Goal: Task Accomplishment & Management: Complete application form

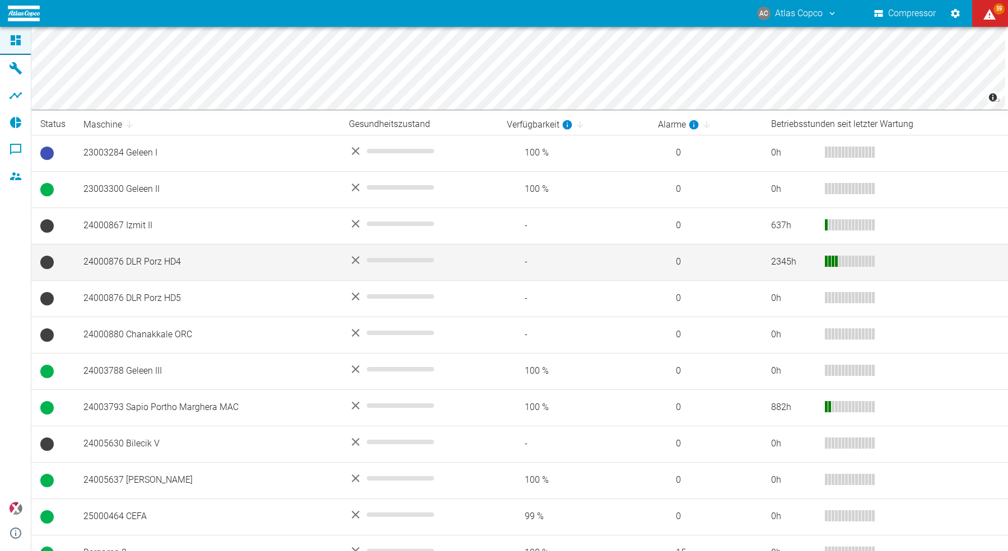
scroll to position [171, 0]
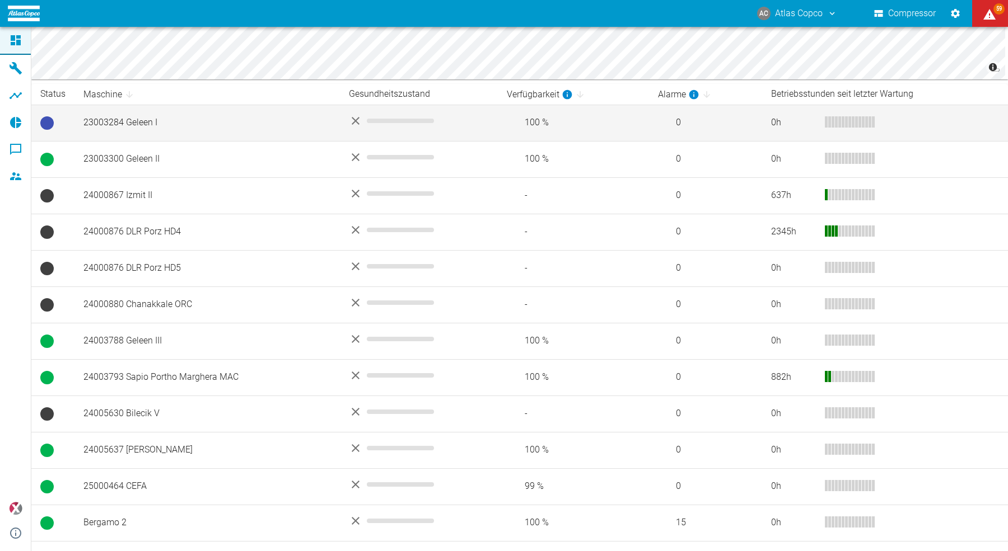
click at [109, 127] on td "23003284 Geleen I" at bounding box center [206, 123] width 265 height 36
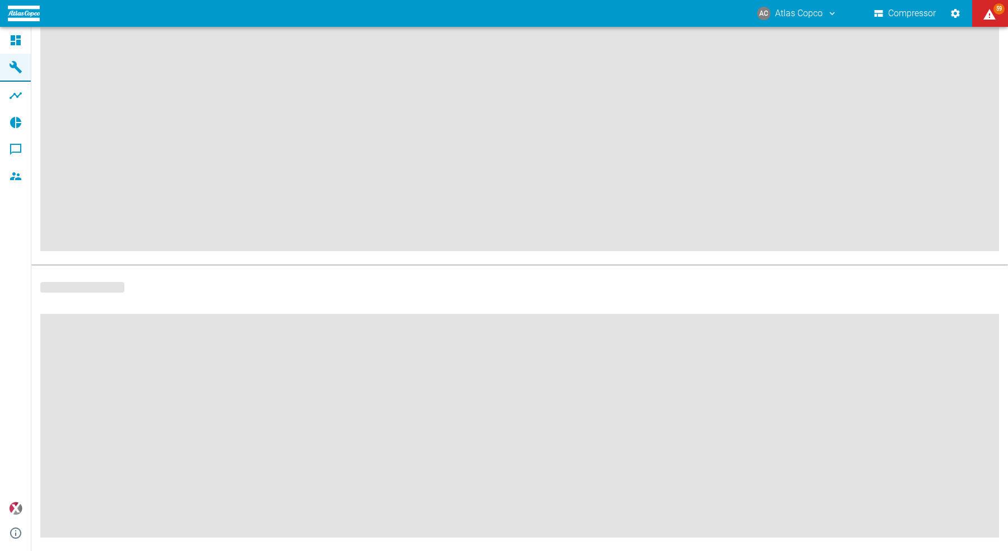
scroll to position [100, 0]
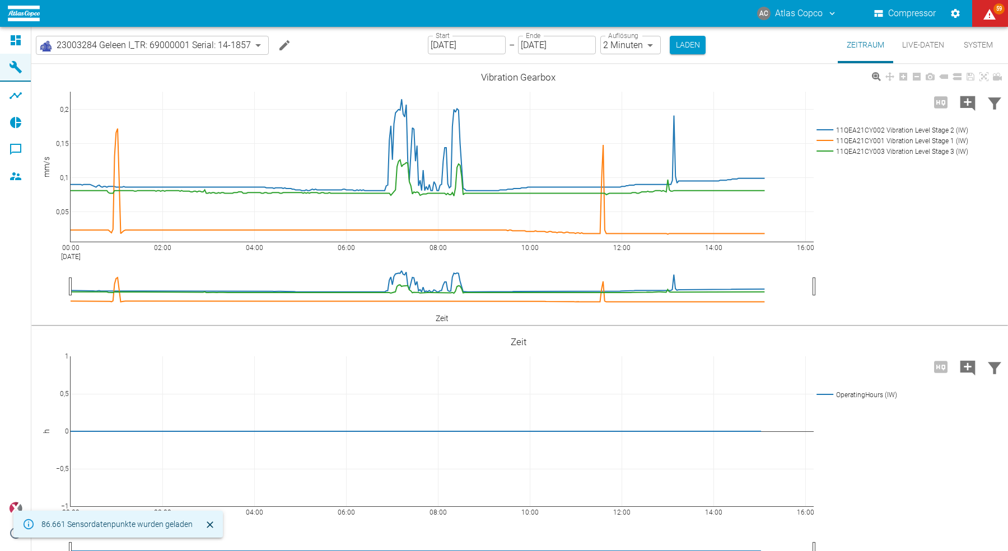
click at [15, 41] on icon at bounding box center [15, 40] width 13 height 13
type input "2min"
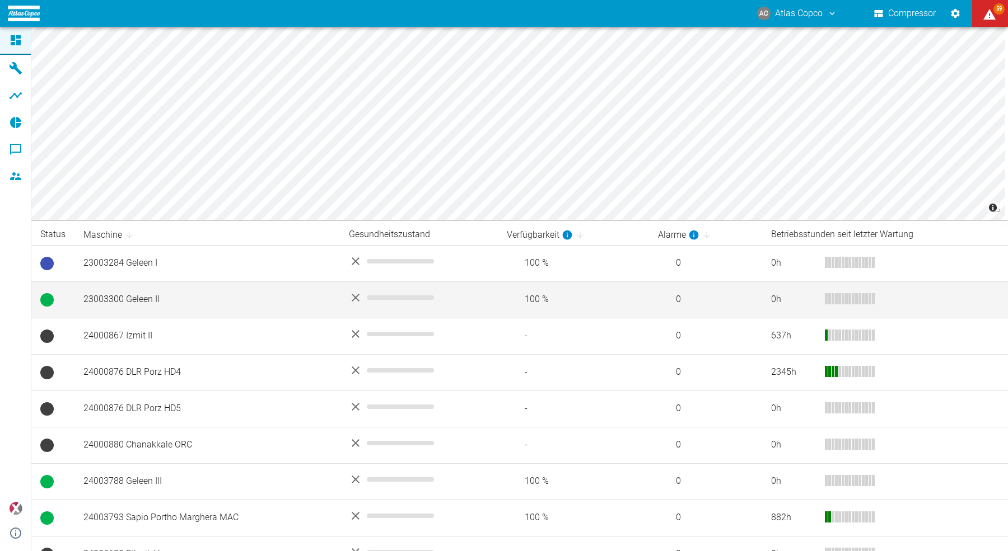
scroll to position [67, 0]
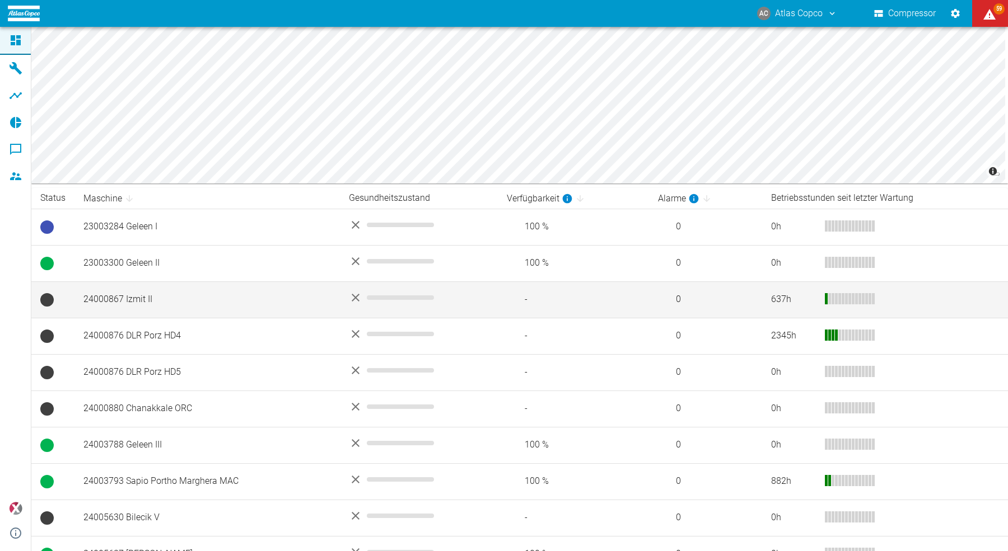
click at [130, 304] on td "24000867 Izmit II" at bounding box center [206, 300] width 265 height 36
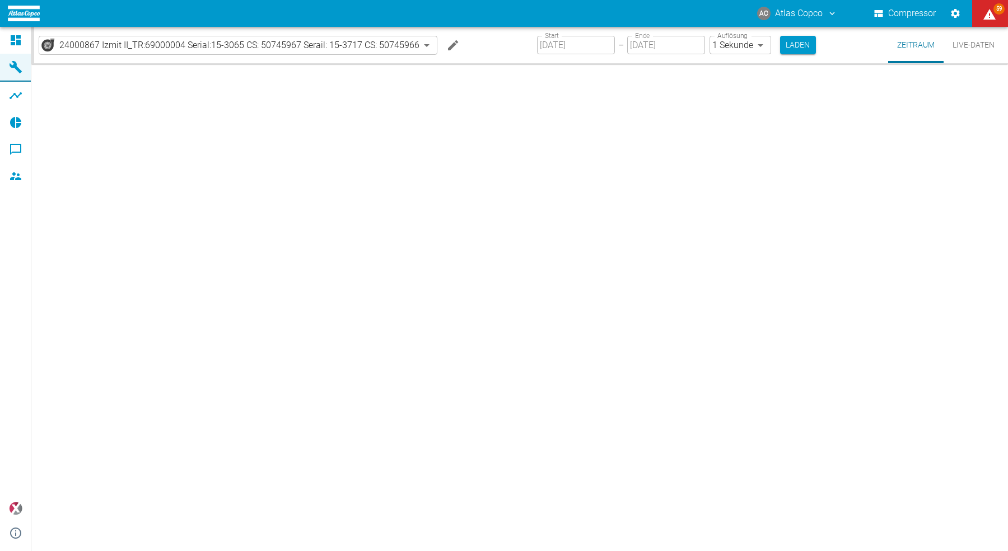
type input "2min"
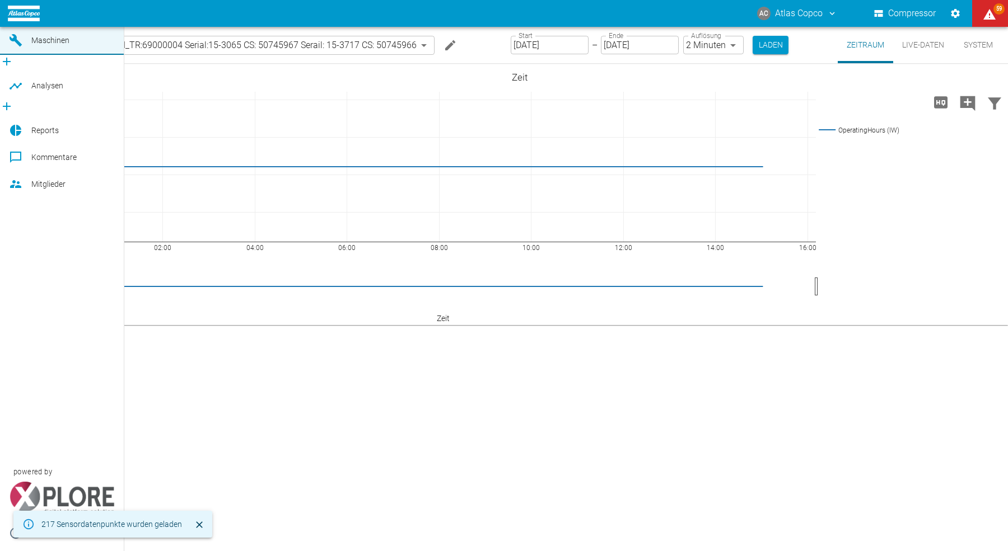
click at [26, 27] on link "Dashboard" at bounding box center [62, 13] width 124 height 27
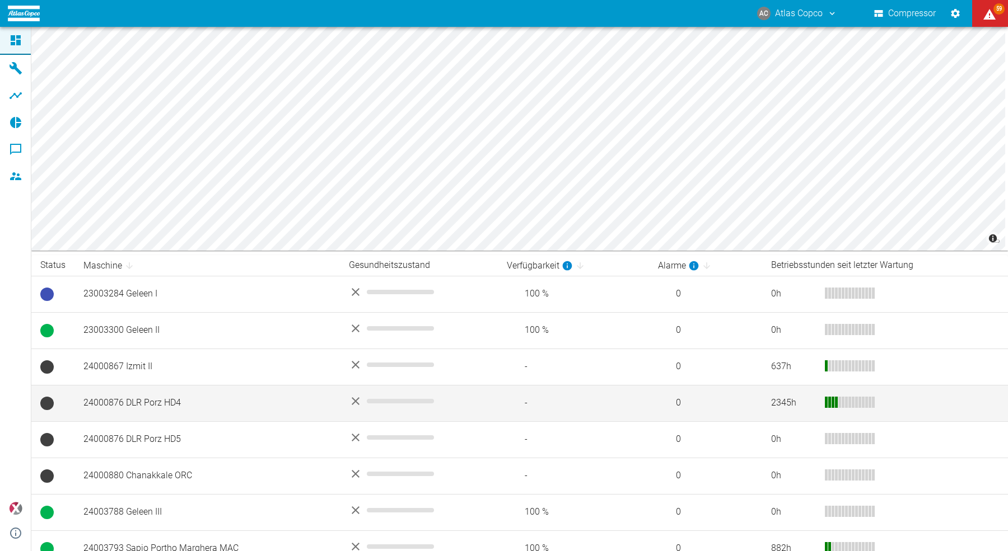
click at [127, 398] on td "24000876 DLR Porz HD4" at bounding box center [206, 403] width 265 height 36
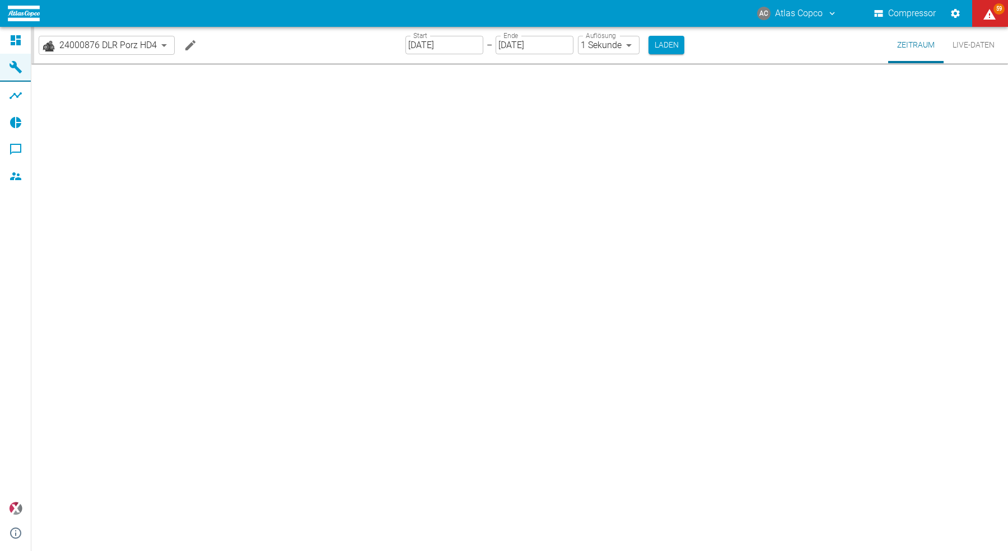
type input "2min"
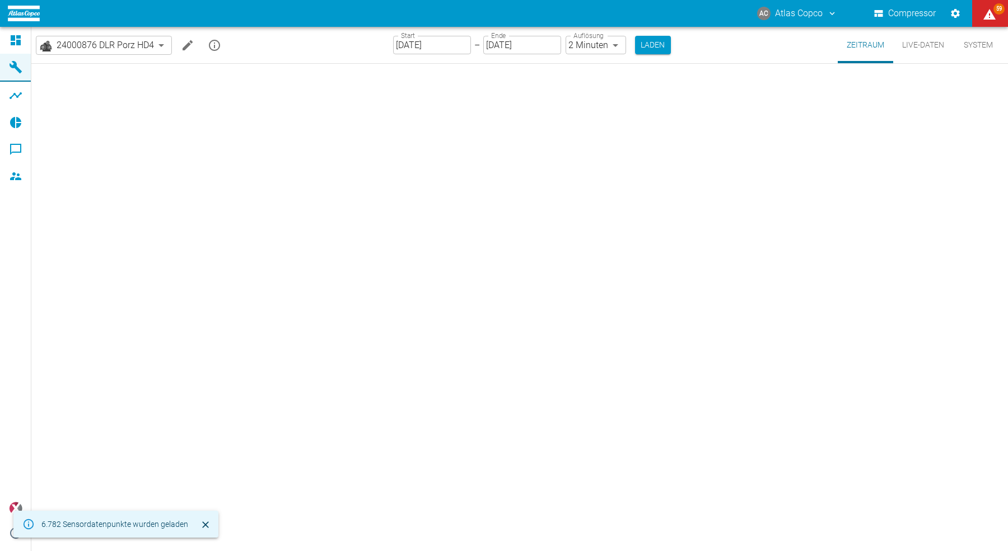
click at [911, 44] on button "Live-Daten" at bounding box center [923, 45] width 60 height 36
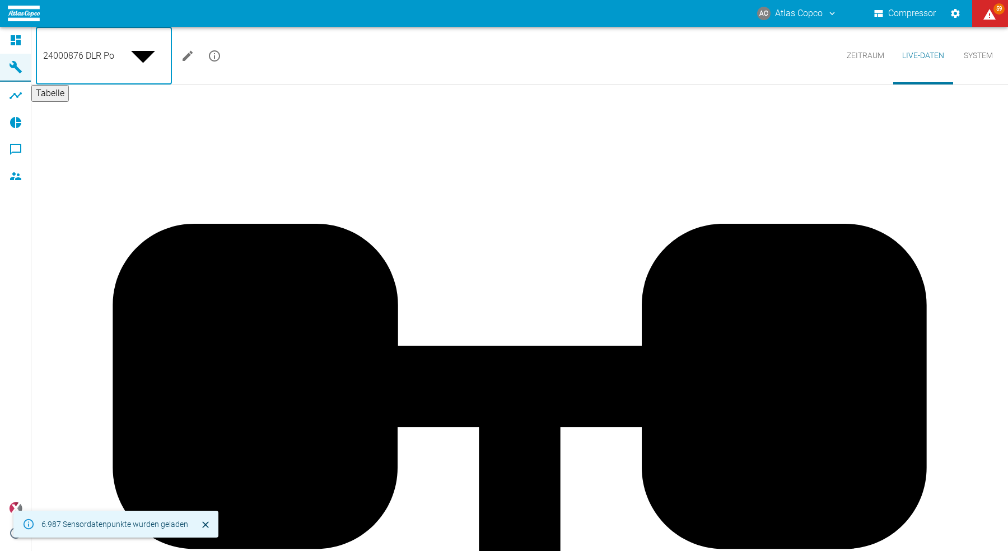
click at [152, 46] on body "AC Atlas Copco Compressor 59 Dashboard Maschinen Analysen Reports Kommentare Mi…" at bounding box center [504, 275] width 1008 height 551
click at [147, 49] on body "AC Atlas Copco Compressor 59 Dashboard Maschinen Analysen Reports Kommentare Mi…" at bounding box center [504, 275] width 1008 height 551
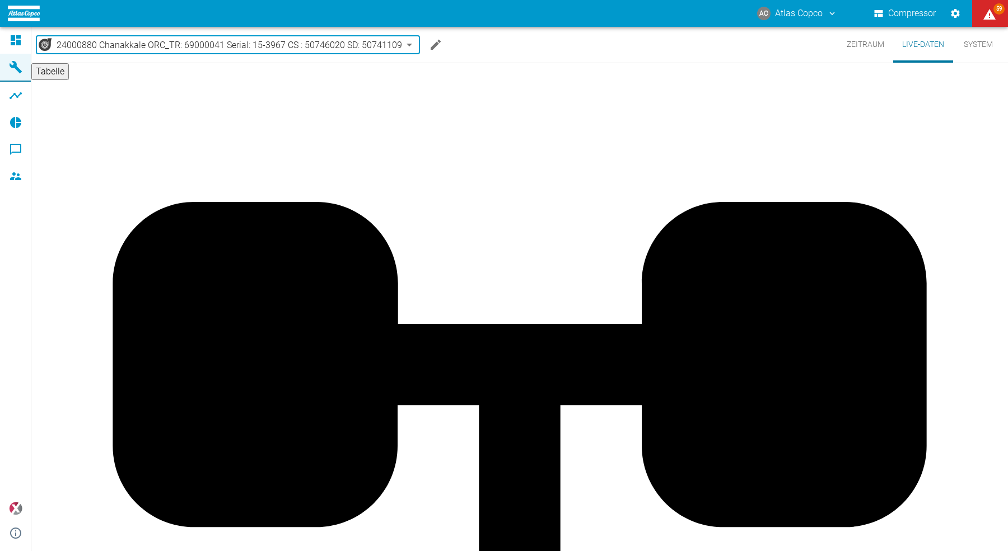
click at [148, 46] on body "AC Atlas Copco Compressor 59 Dashboard Maschinen Analysen Reports Kommentare Mi…" at bounding box center [504, 275] width 1008 height 551
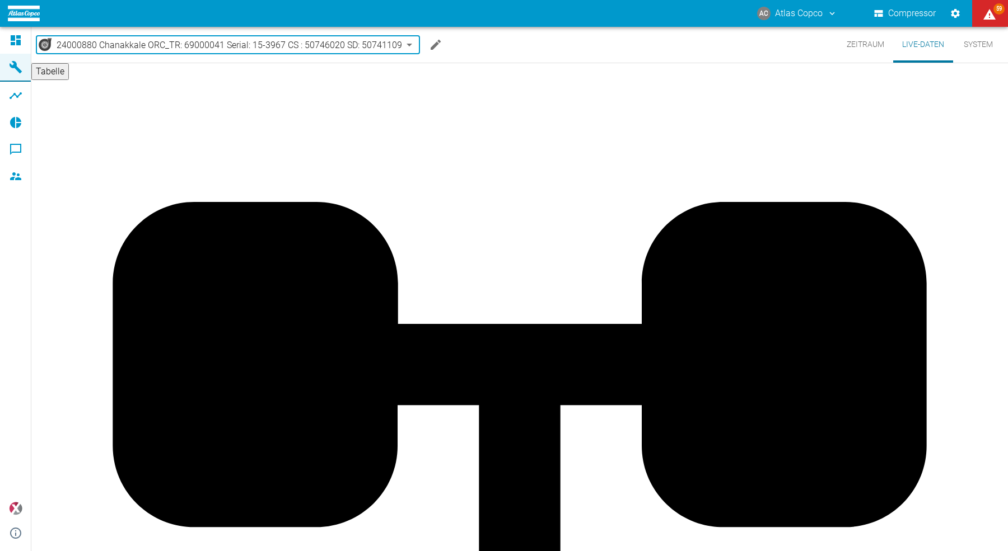
click at [180, 50] on body "AC Atlas Copco Compressor 59 Dashboard Maschinen Analysen Reports Kommentare Mi…" at bounding box center [504, 275] width 1008 height 551
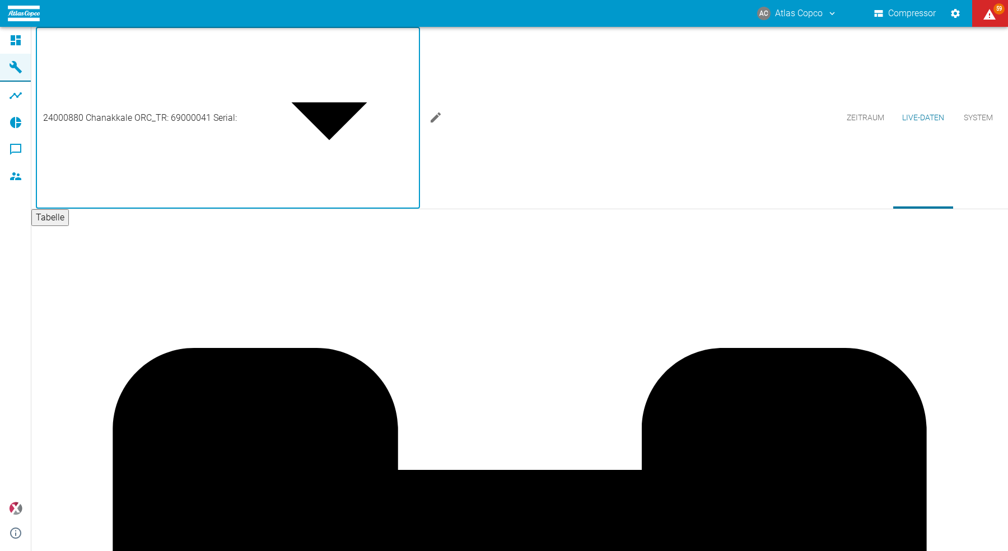
click at [166, 46] on body "AC Atlas Copco Compressor 59 Dashboard Maschinen Analysen Reports Kommentare Mi…" at bounding box center [504, 275] width 1008 height 551
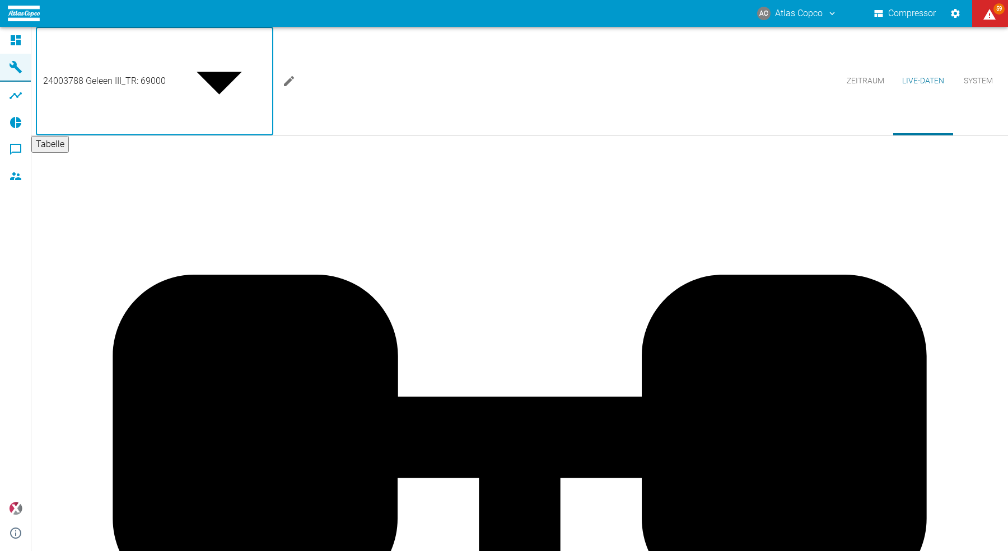
click at [173, 40] on body "AC Atlas Copco Compressor 59 Dashboard Maschinen Analysen Reports Kommentare Mi…" at bounding box center [504, 275] width 1008 height 551
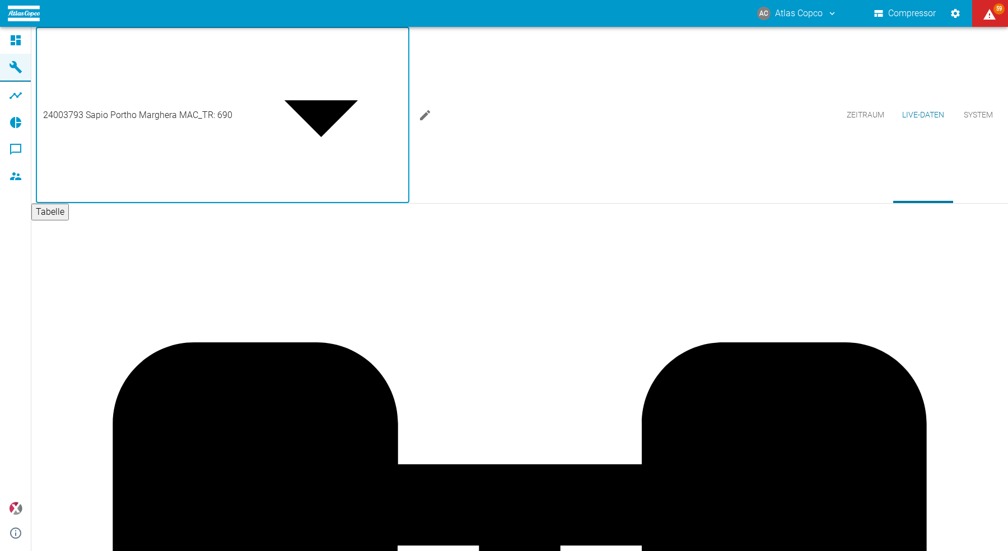
click at [149, 46] on body "AC Atlas Copco Compressor 59 Dashboard Maschinen Analysen Reports Kommentare Mi…" at bounding box center [504, 275] width 1008 height 551
type input "b48b5ee9-5b0f-4e9b-8d38-f8dc2d5465f2"
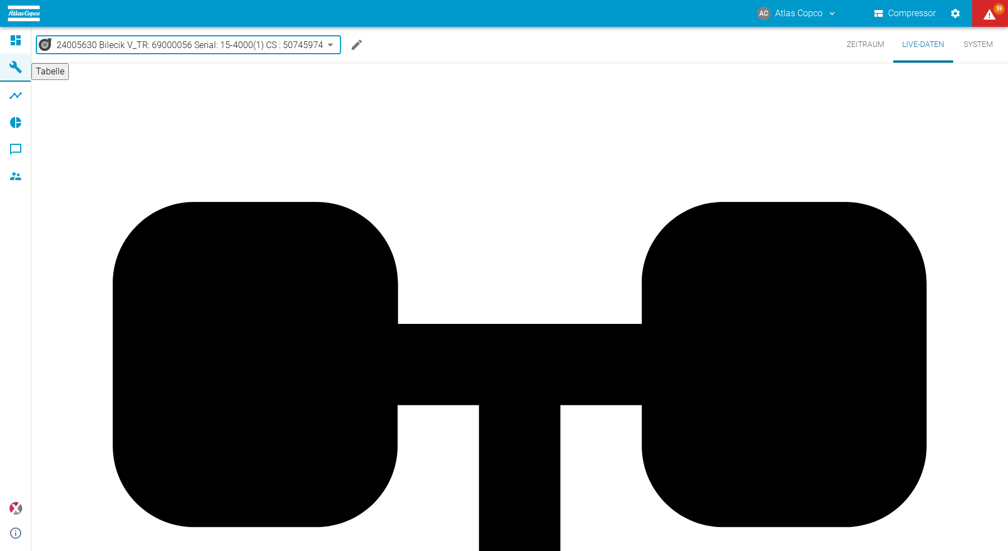
click at [197, 45] on body "AC Atlas Copco Compressor 59 Dashboard Maschinen Analysen Reports Kommentare Mi…" at bounding box center [504, 275] width 1008 height 551
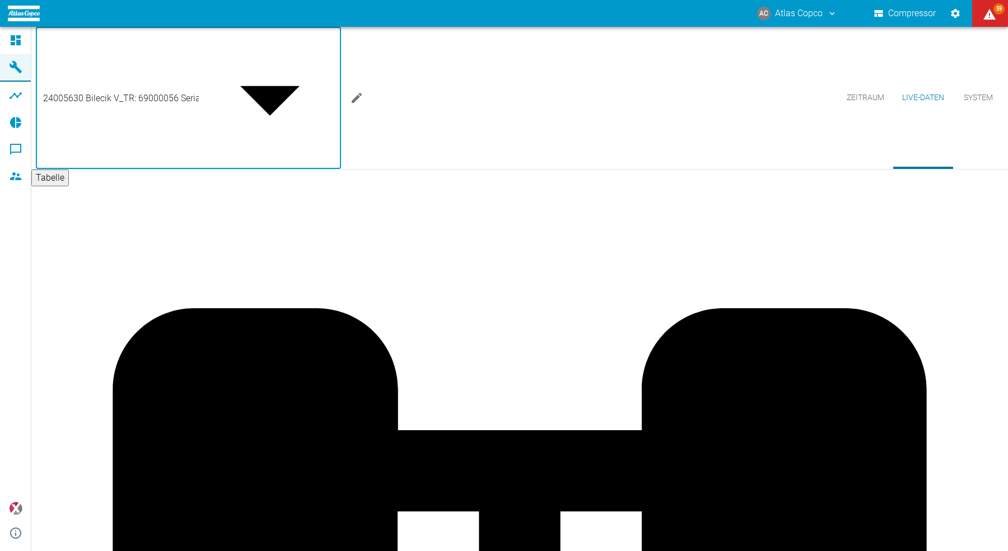
click at [463, 551] on div at bounding box center [504, 560] width 1008 height 0
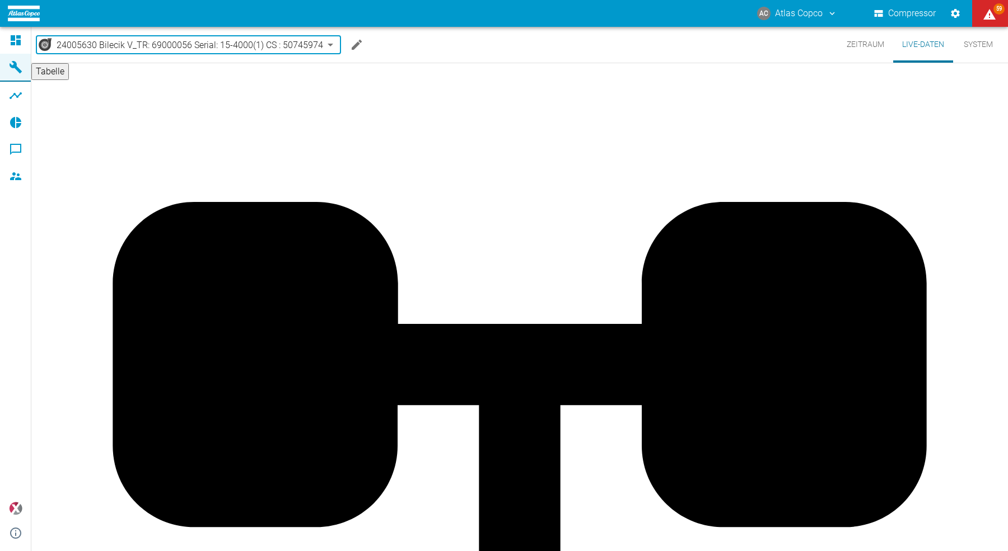
click at [863, 45] on button "Zeitraum" at bounding box center [865, 45] width 55 height 36
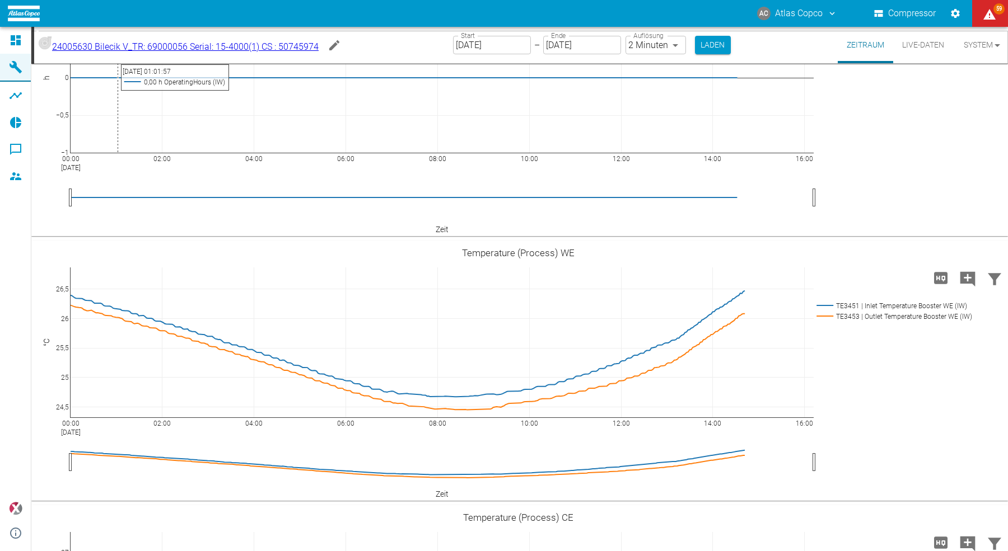
scroll to position [439, 0]
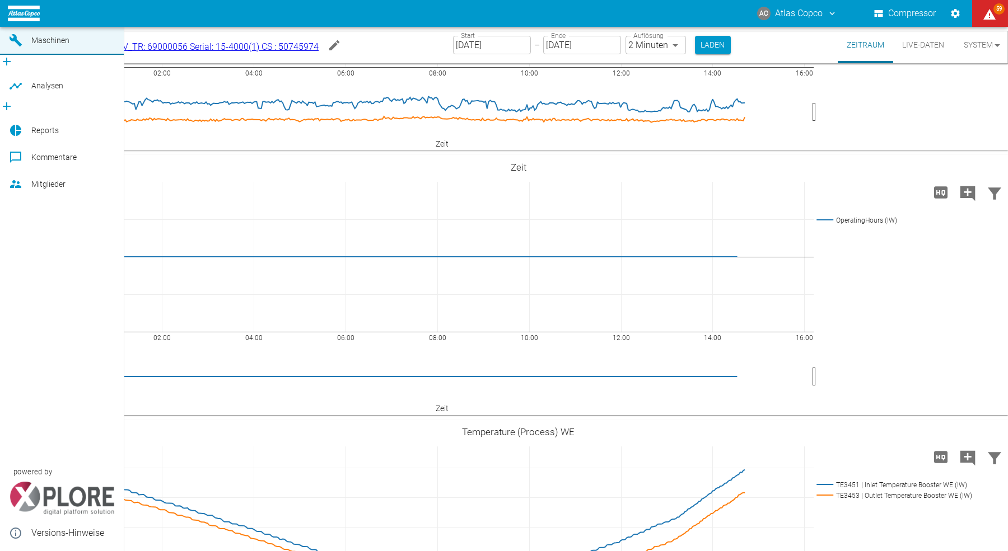
click at [11, 18] on icon at bounding box center [16, 13] width 10 height 10
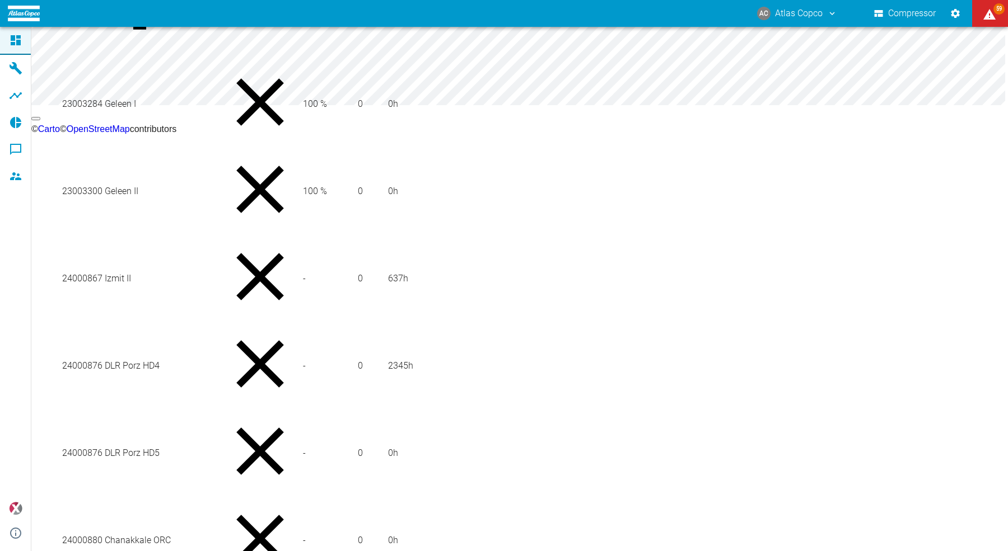
scroll to position [195, 0]
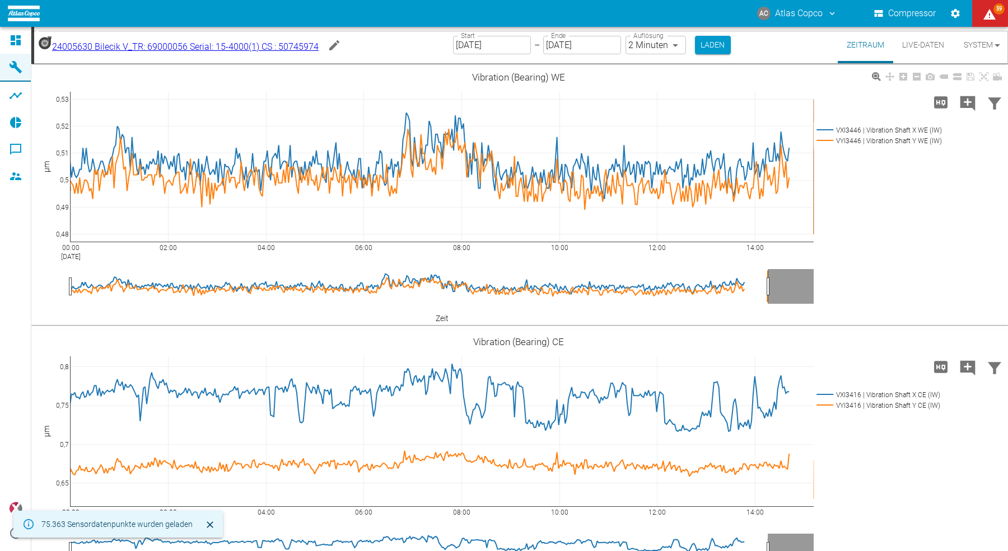
scroll to position [13, 0]
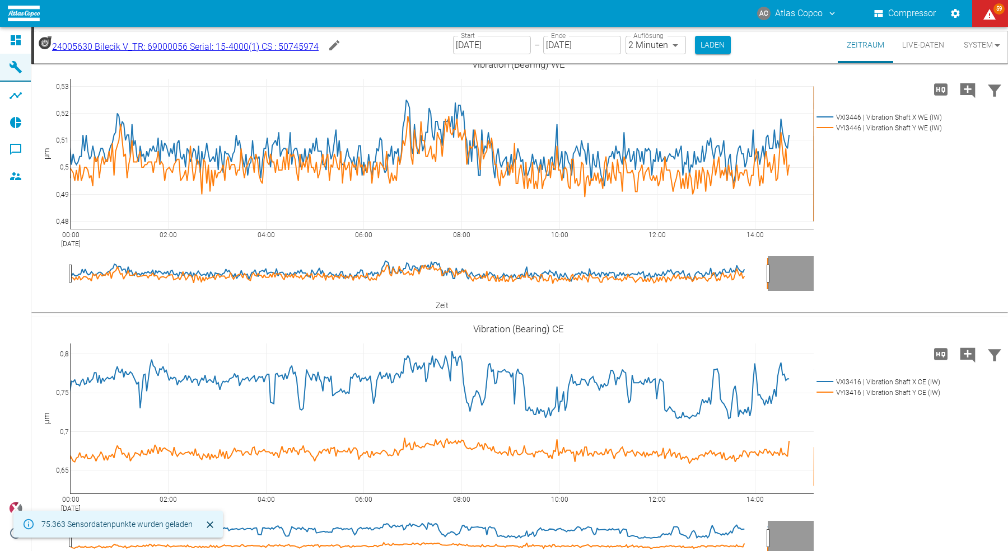
click at [341, 46] on icon "Machine bearbeiten" at bounding box center [333, 45] width 13 height 13
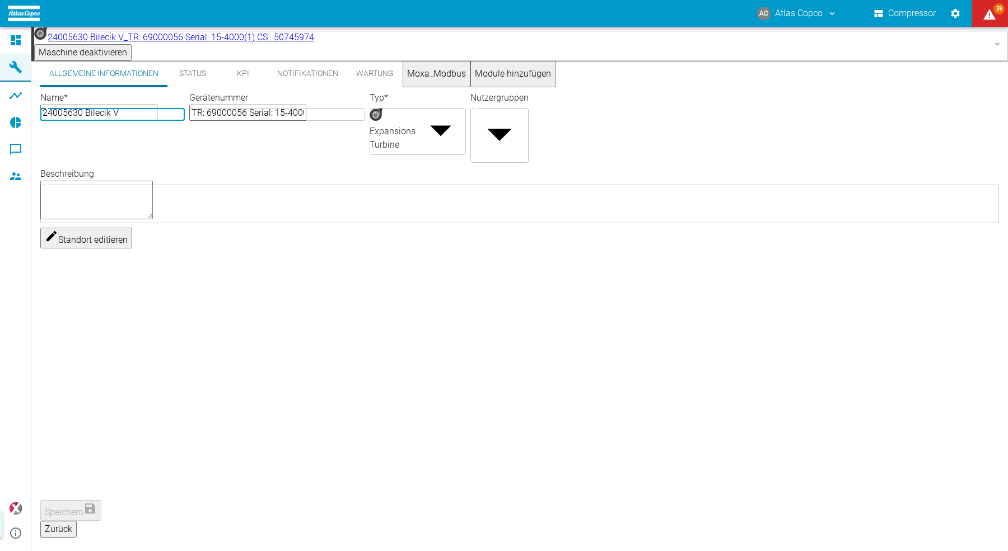
scroll to position [0, 0]
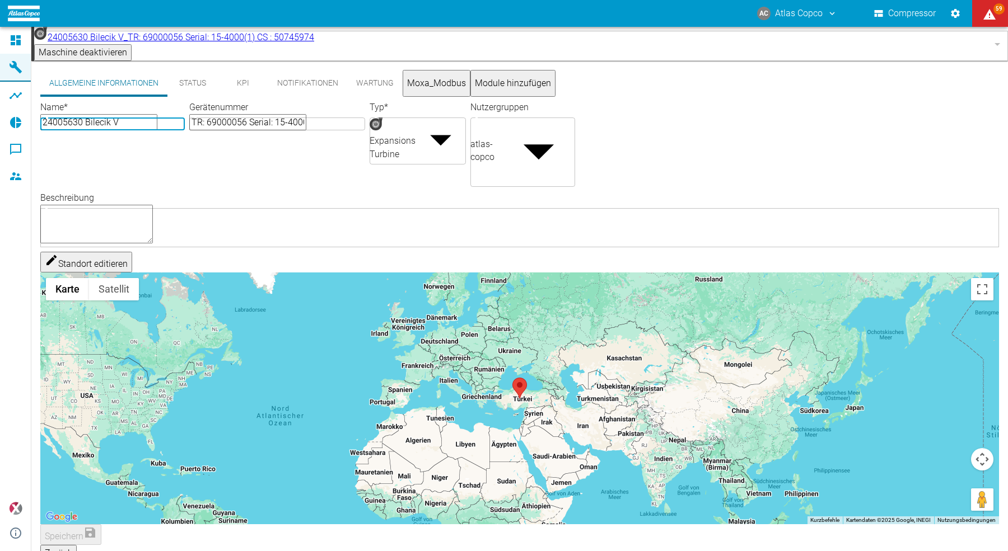
click at [189, 74] on button "Status" at bounding box center [192, 83] width 50 height 27
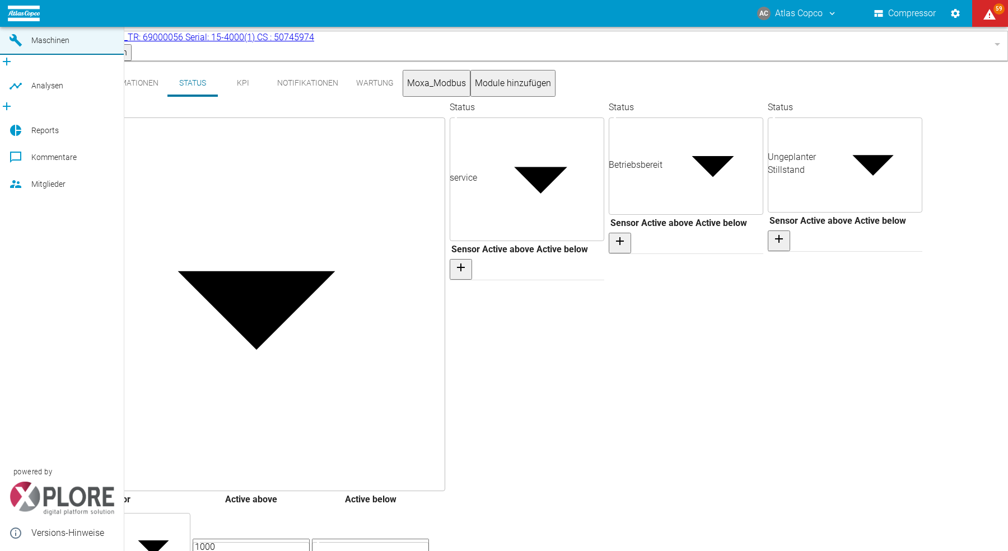
click at [12, 18] on icon at bounding box center [16, 13] width 10 height 10
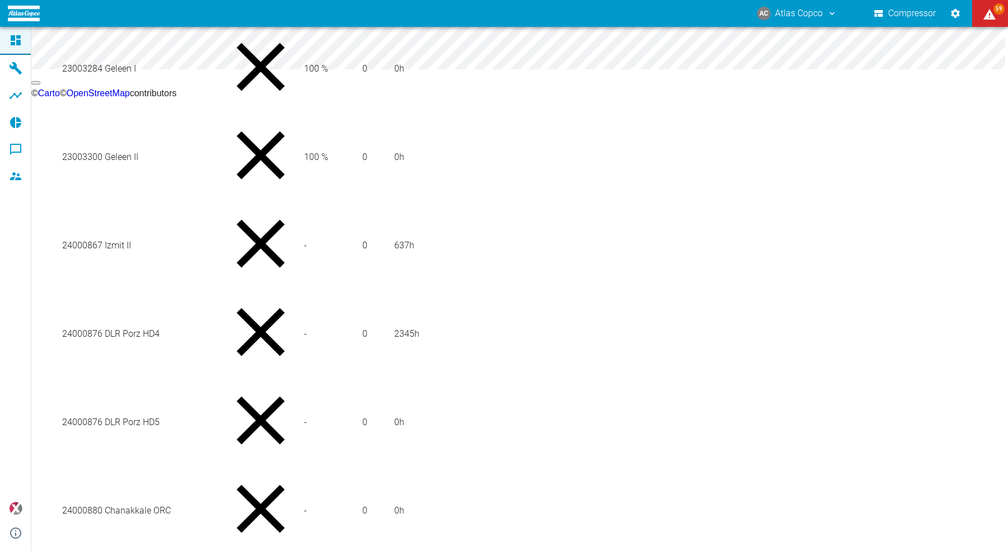
scroll to position [195, 0]
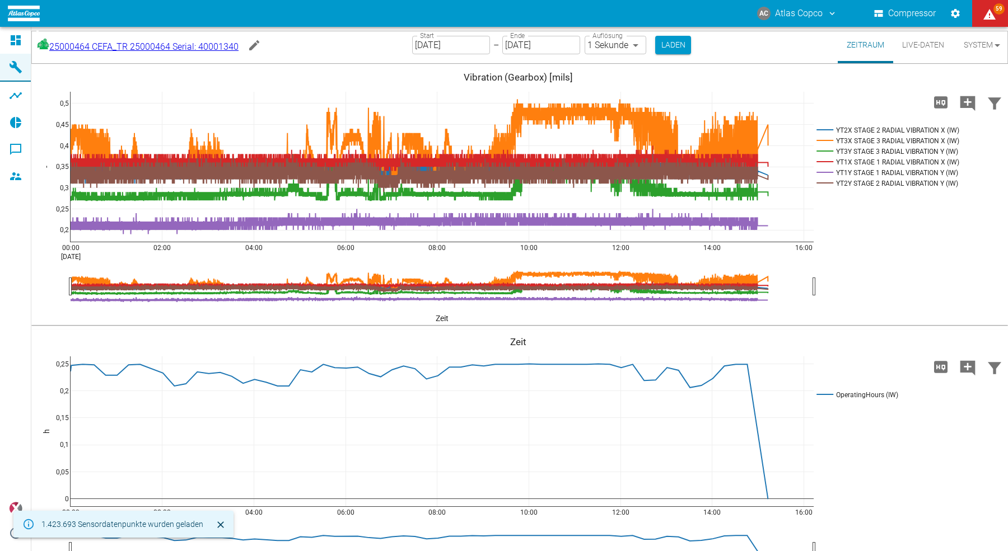
click at [917, 49] on button "Live-Daten" at bounding box center [923, 45] width 60 height 36
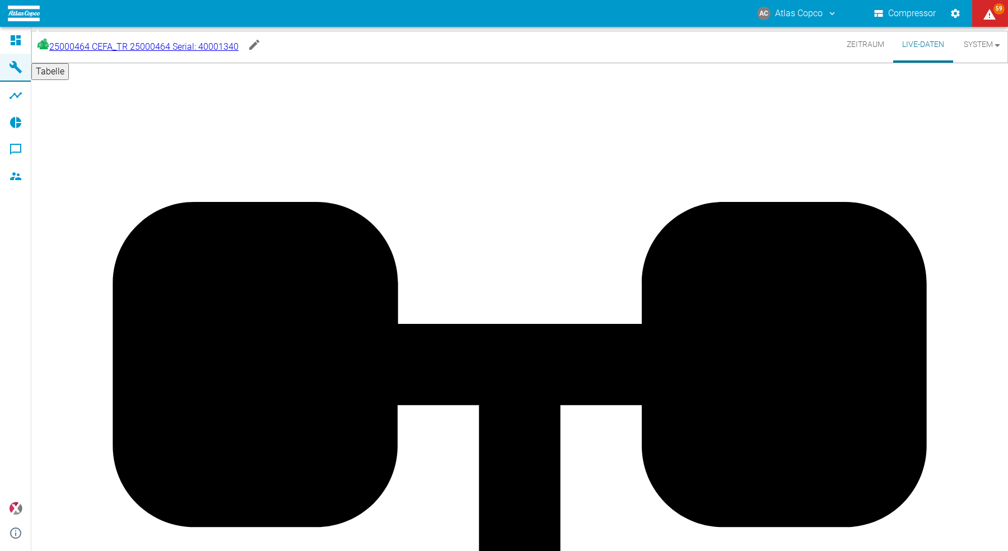
click at [232, 50] on body "AC Atlas Copco Compressor 59 Dashboard Maschinen Analysen Reports Kommentare Mi…" at bounding box center [504, 275] width 1008 height 551
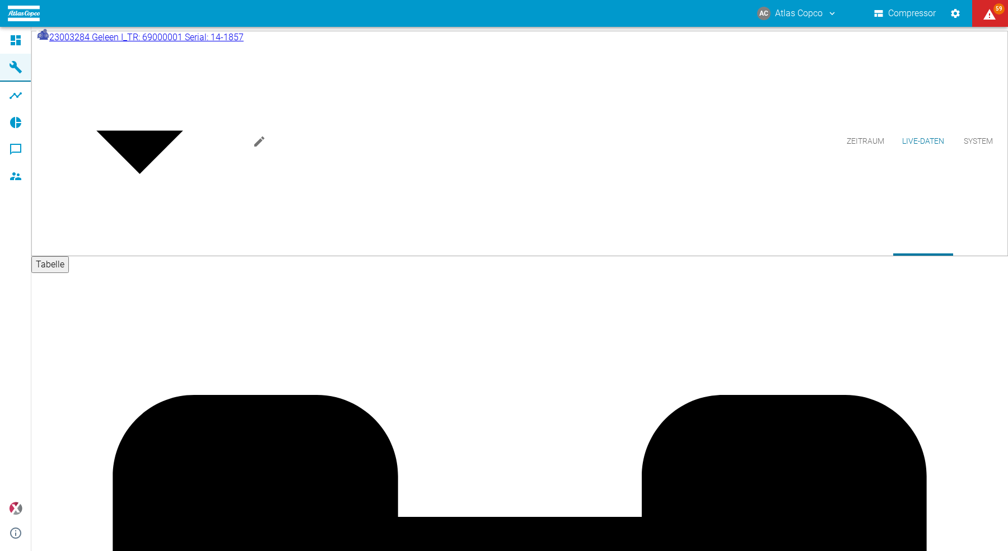
click at [159, 44] on body "AC Atlas Copco Compressor 59 Dashboard Maschinen Analysen Reports Kommentare Mi…" at bounding box center [504, 275] width 1008 height 551
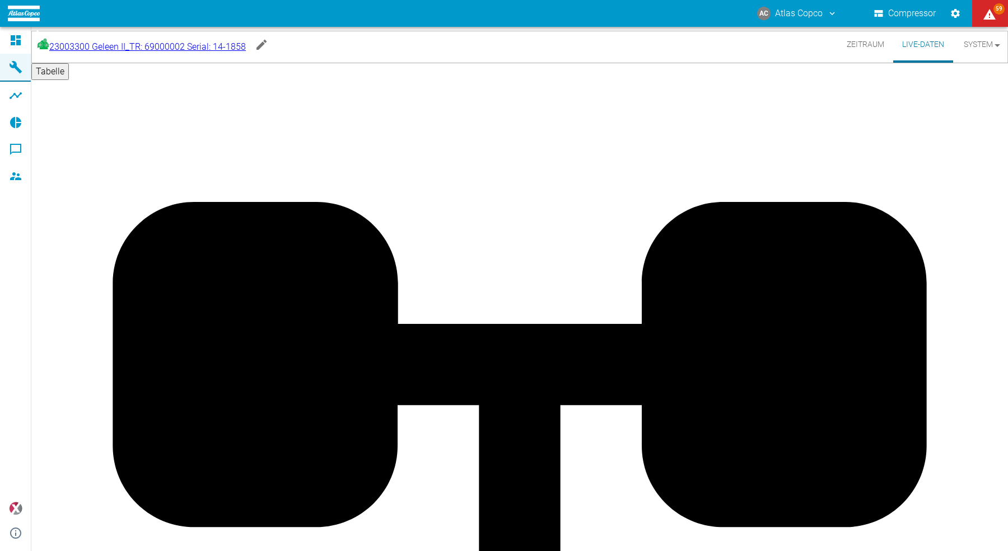
click at [169, 43] on body "AC Atlas Copco Compressor 59 Dashboard Maschinen Analysen Reports Kommentare Mi…" at bounding box center [504, 275] width 1008 height 551
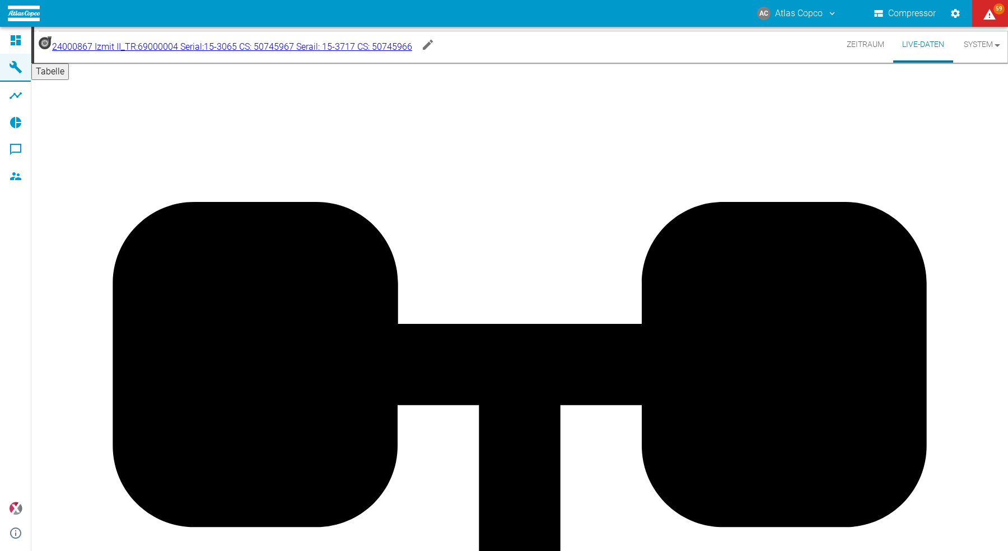
click at [169, 46] on body "AC Atlas Copco Compressor 59 Dashboard Maschinen Analysen Reports Kommentare Mi…" at bounding box center [504, 275] width 1008 height 551
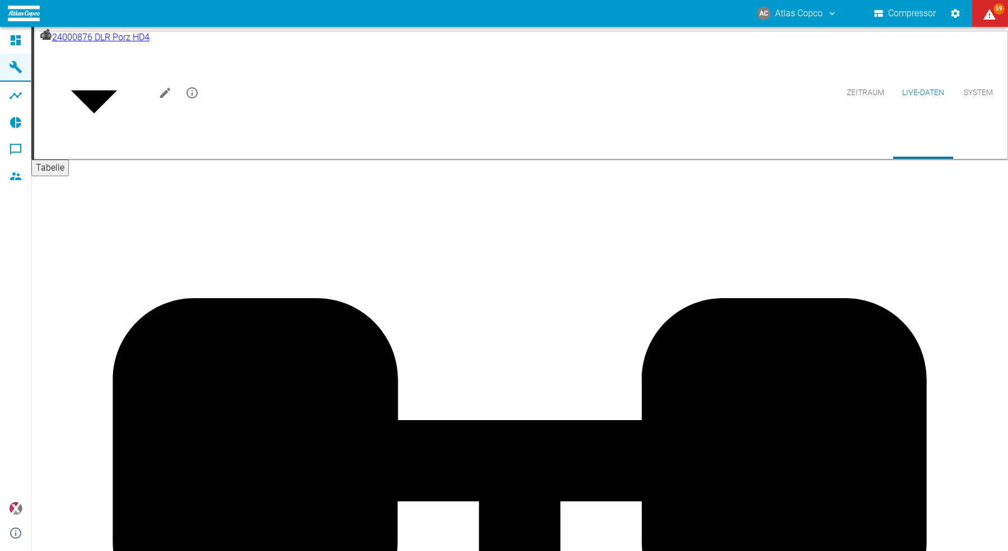
click at [134, 44] on body "AC Atlas Copco Compressor 59 Dashboard Maschinen Analysen Reports Kommentare Mi…" at bounding box center [504, 275] width 1008 height 551
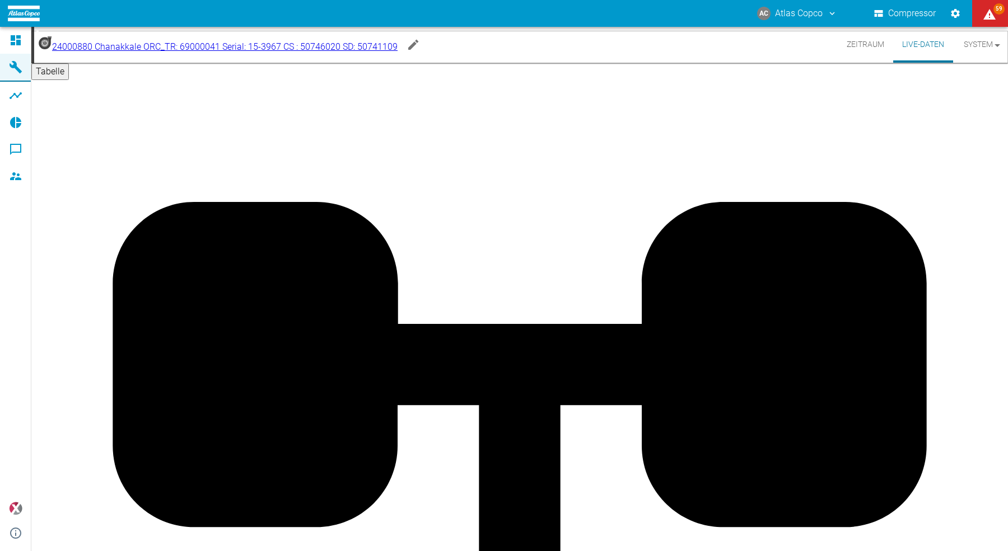
click at [144, 47] on body "AC Atlas Copco Compressor 59 Dashboard Maschinen Analysen Reports Kommentare Mi…" at bounding box center [504, 275] width 1008 height 551
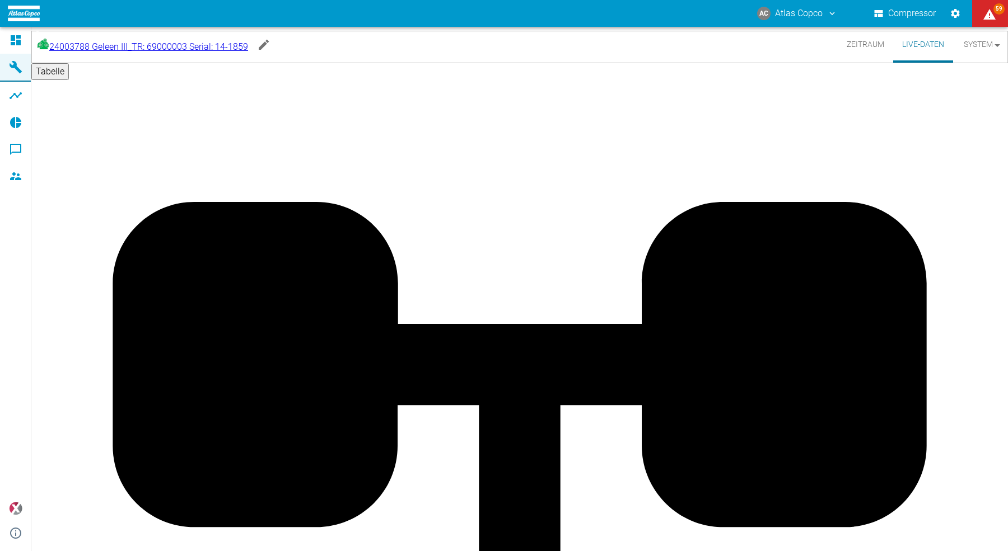
click at [147, 49] on body "AC Atlas Copco Compressor 59 Dashboard Maschinen Analysen Reports Kommentare Mi…" at bounding box center [504, 275] width 1008 height 551
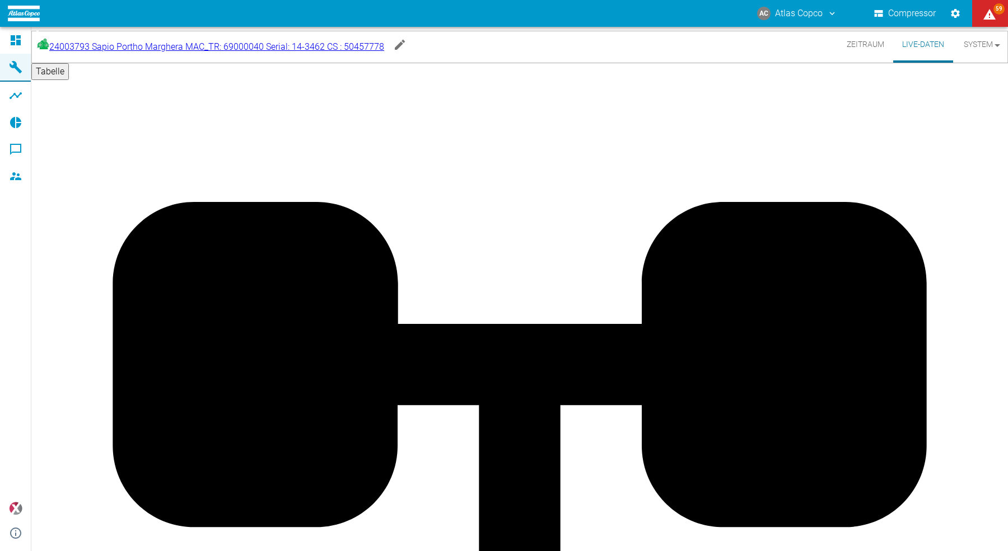
click at [130, 43] on body "AC Atlas Copco Compressor 59 Dashboard Maschinen Analysen Reports Kommentare Mi…" at bounding box center [504, 275] width 1008 height 551
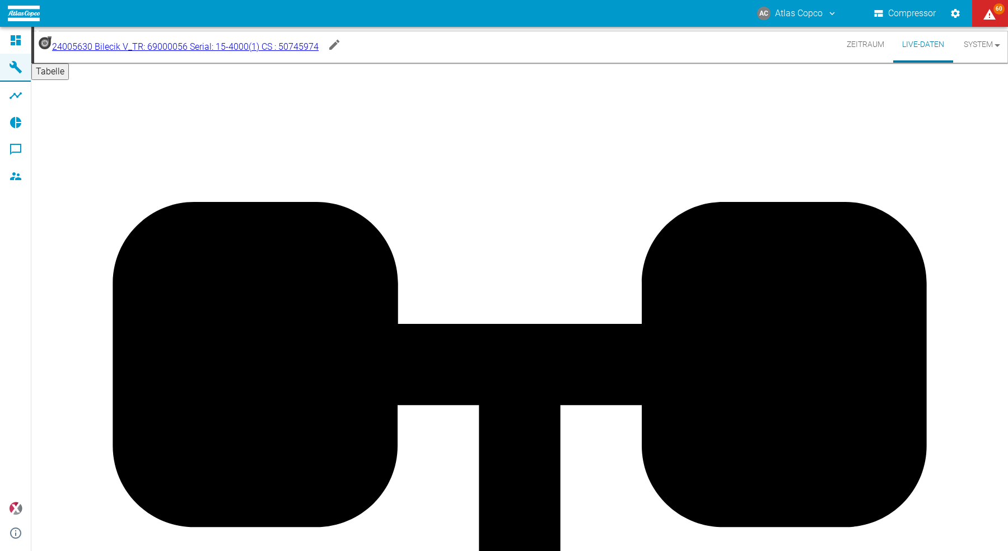
click at [143, 46] on body "AC Atlas Copco Compressor 60 Dashboard Maschinen Analysen Reports Kommentare Mi…" at bounding box center [504, 275] width 1008 height 551
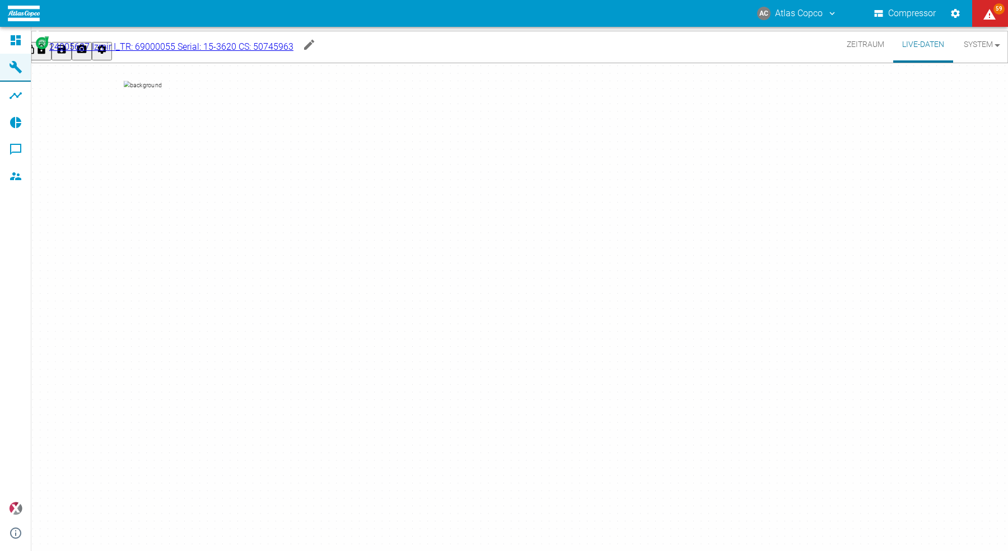
click at [148, 46] on body "AC Atlas Copco Compressor 59 Dashboard Maschinen Analysen Reports Kommentare Mi…" at bounding box center [504, 275] width 1008 height 551
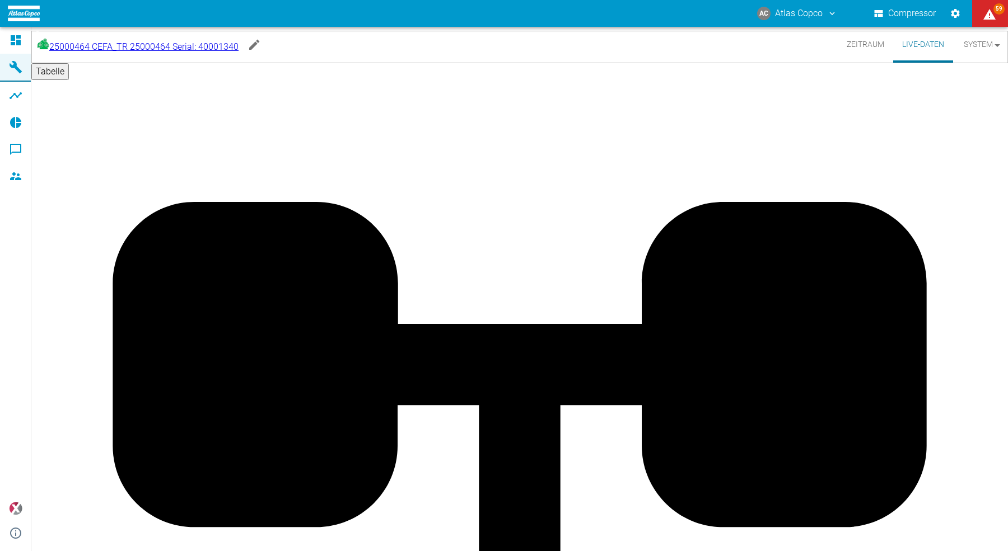
click at [169, 44] on body "AC Atlas Copco Compressor 59 Dashboard Maschinen Analysen Reports Kommentare Mi…" at bounding box center [504, 275] width 1008 height 551
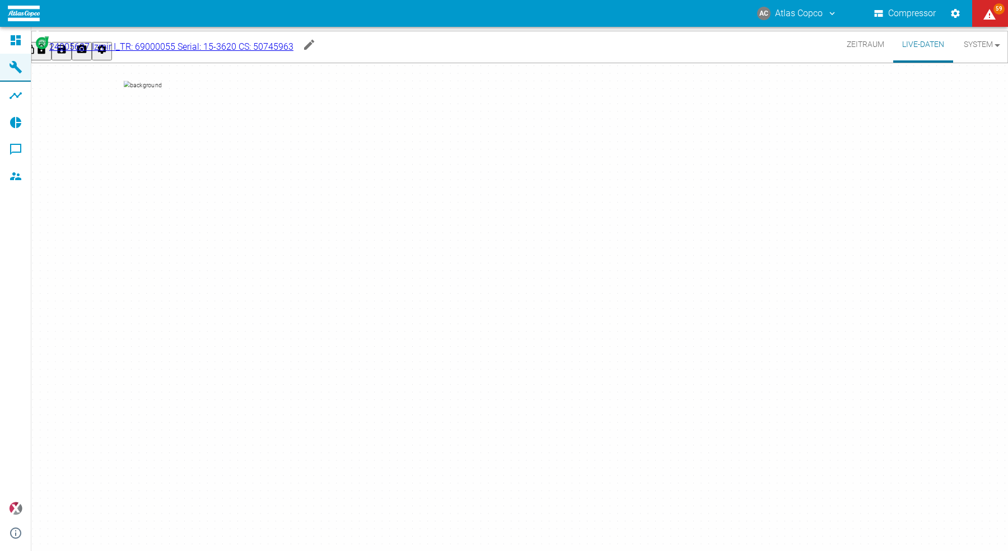
click at [191, 53] on body "AC Atlas Copco Compressor 59 Dashboard Maschinen Analysen Reports Kommentare Mi…" at bounding box center [504, 275] width 1008 height 551
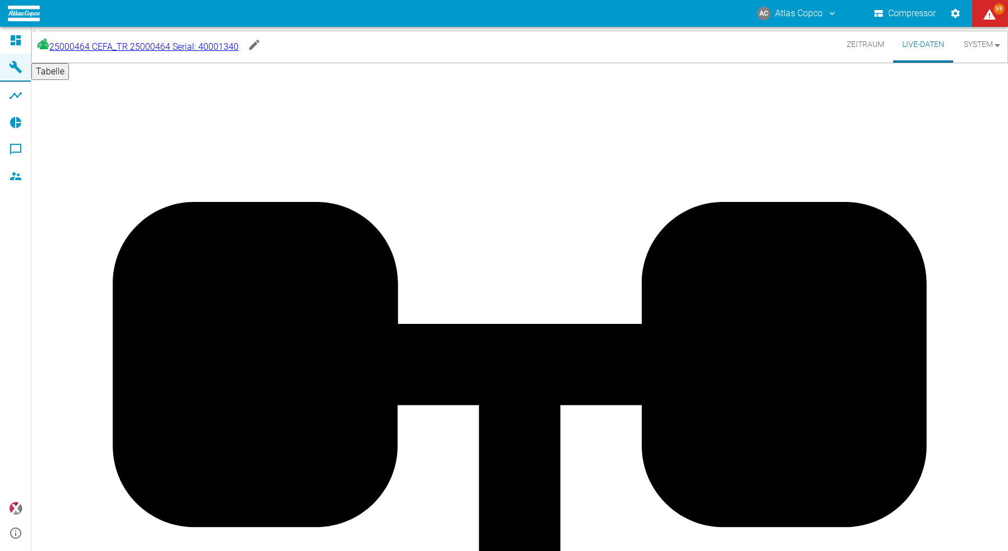
click at [161, 48] on body "AC Atlas Copco Compressor 59 Dashboard Maschinen Analysen Reports Kommentare Mi…" at bounding box center [504, 275] width 1008 height 551
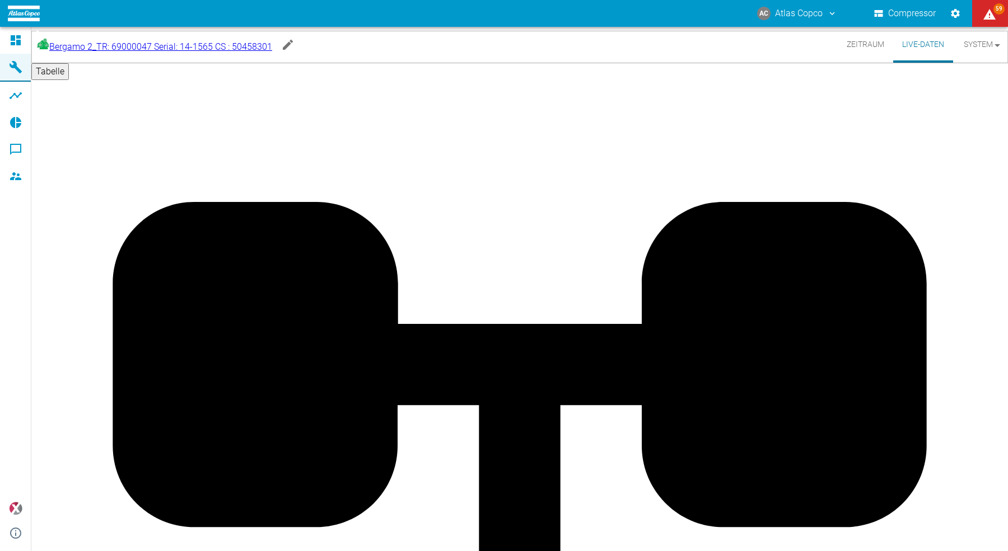
click at [149, 41] on body "AC Atlas Copco Compressor 59 Dashboard Maschinen Analysen Reports Kommentare Mi…" at bounding box center [504, 275] width 1008 height 551
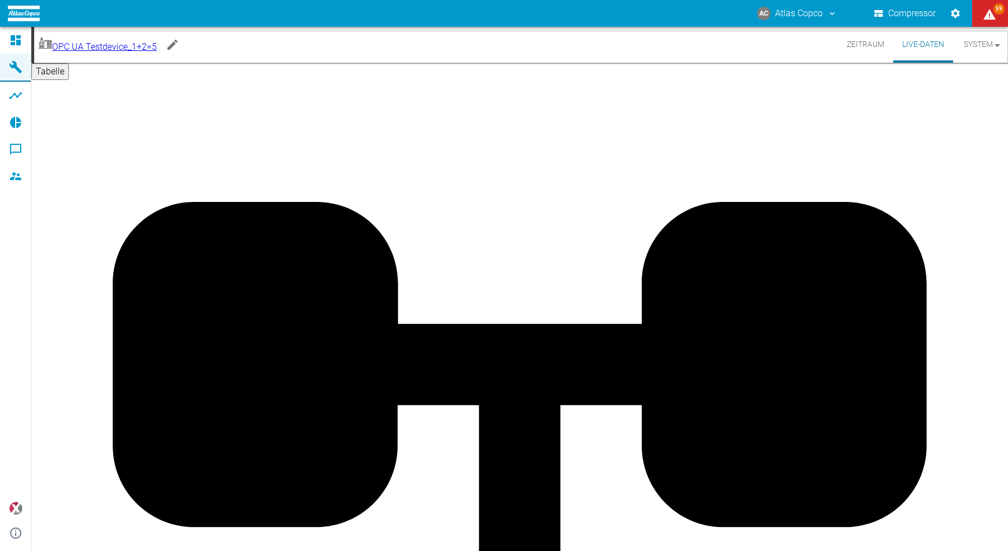
click at [142, 45] on body "AC Atlas Copco Compressor 59 Dashboard Maschinen Analysen Reports Kommentare Mi…" at bounding box center [504, 275] width 1008 height 551
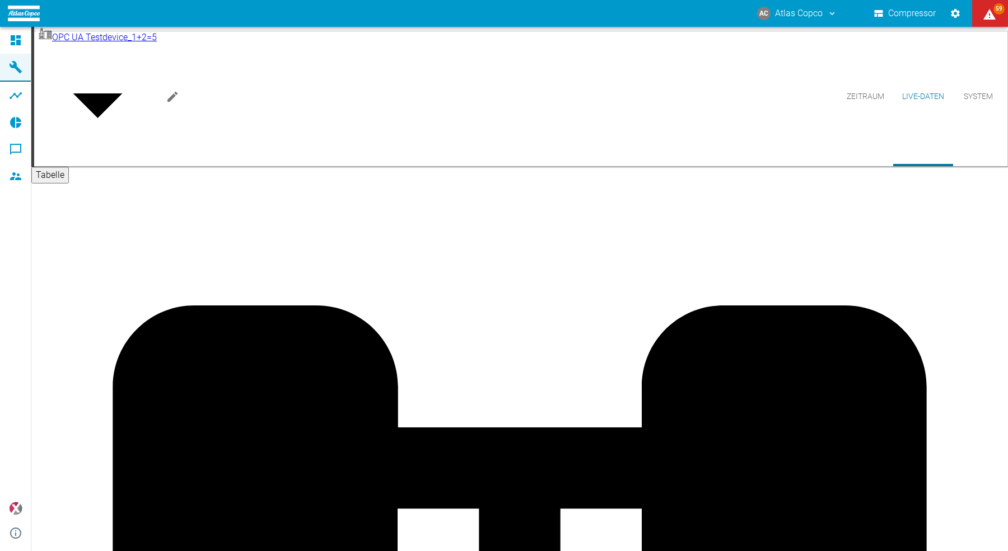
type input "91331ab9-2490-48b8-b663-95187efbf071"
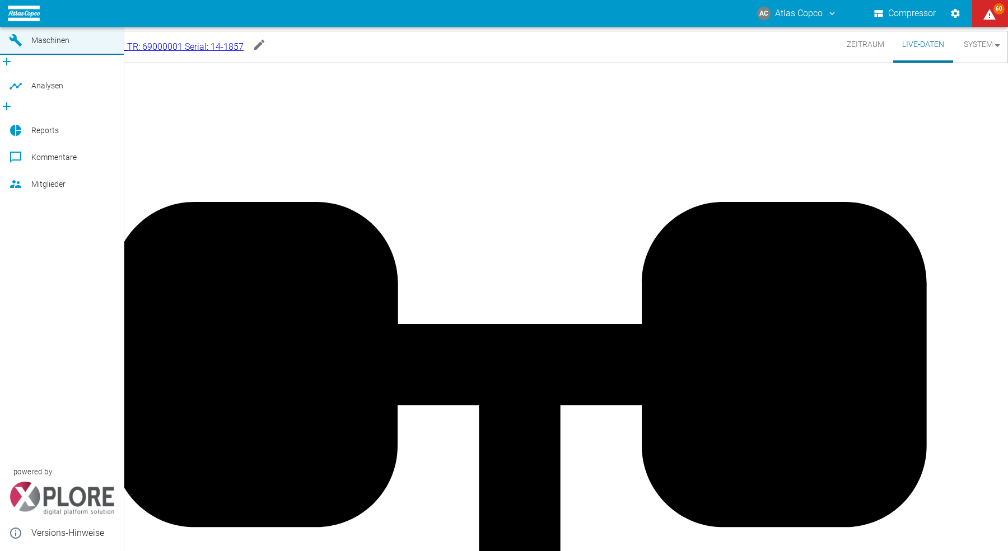
click at [24, 20] on div at bounding box center [17, 13] width 17 height 13
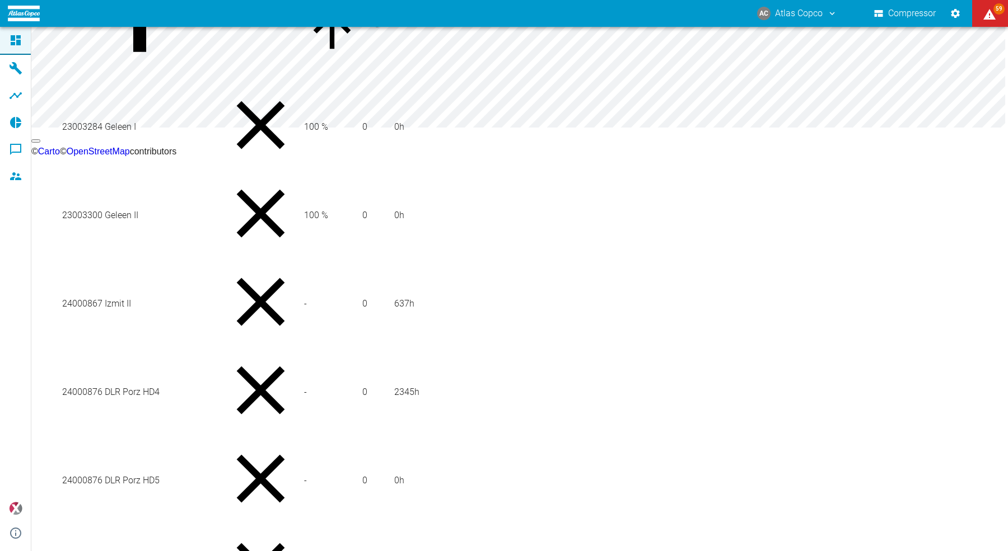
scroll to position [195, 0]
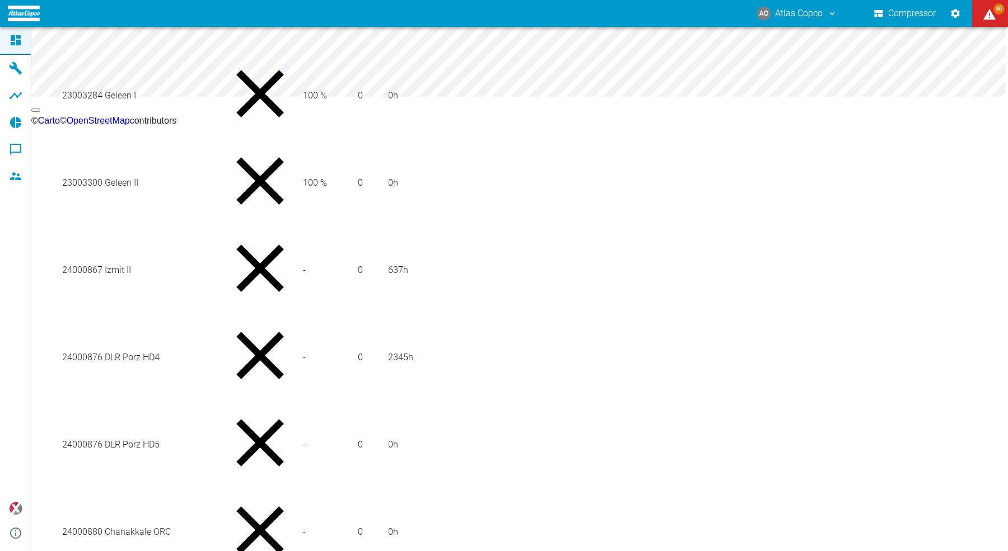
scroll to position [129, 0]
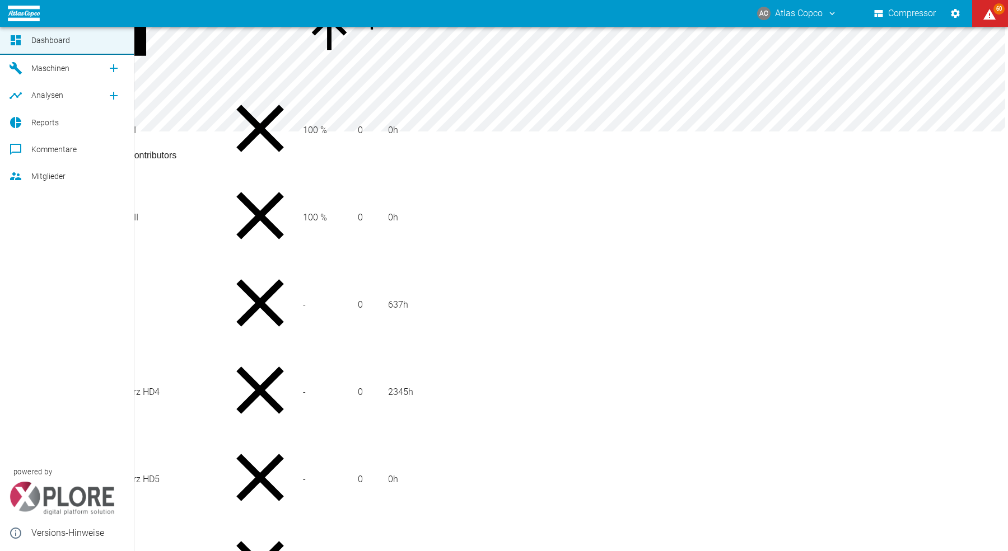
click at [22, 124] on div at bounding box center [17, 122] width 17 height 13
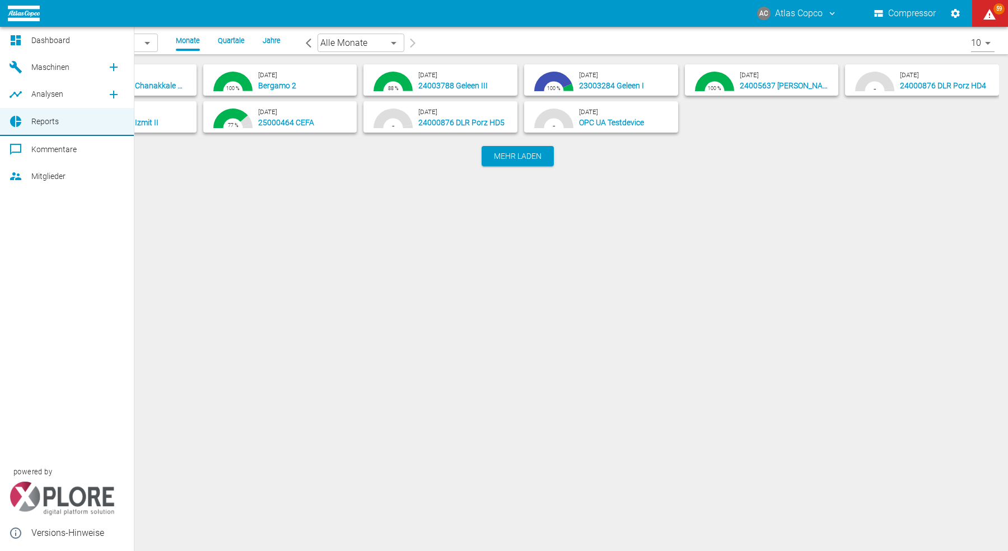
click at [18, 53] on link "Dashboard" at bounding box center [67, 40] width 134 height 27
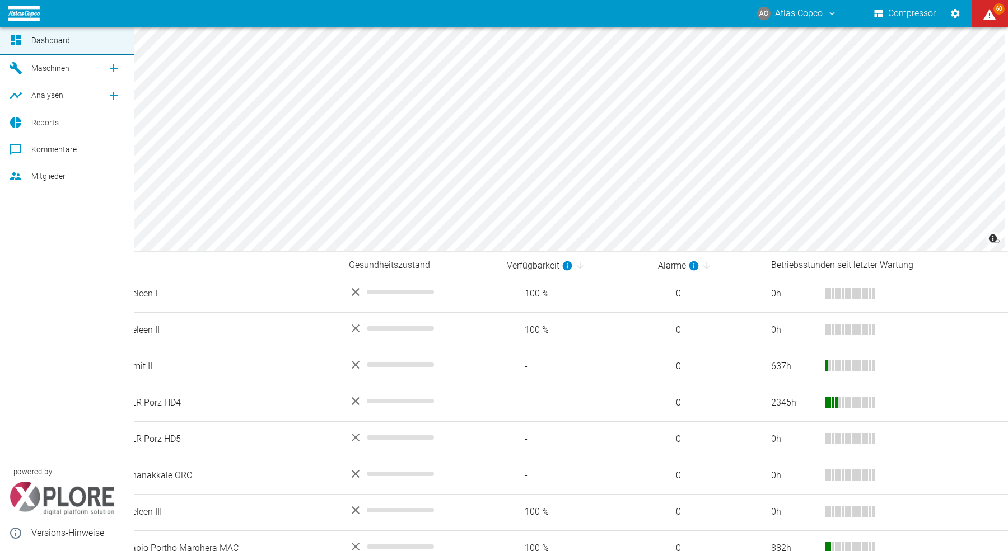
click at [42, 68] on span "Maschinen" at bounding box center [50, 68] width 38 height 9
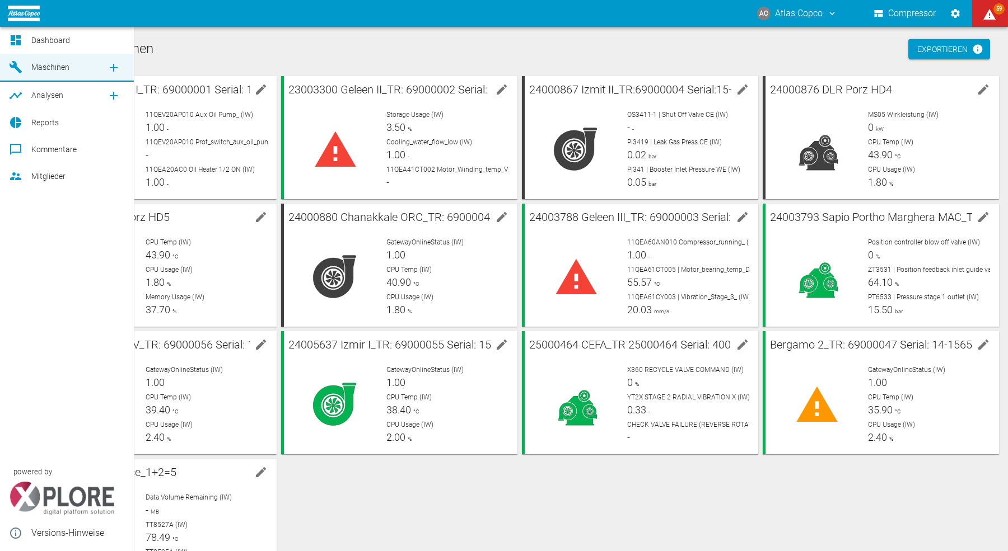
click at [15, 41] on icon at bounding box center [15, 40] width 13 height 13
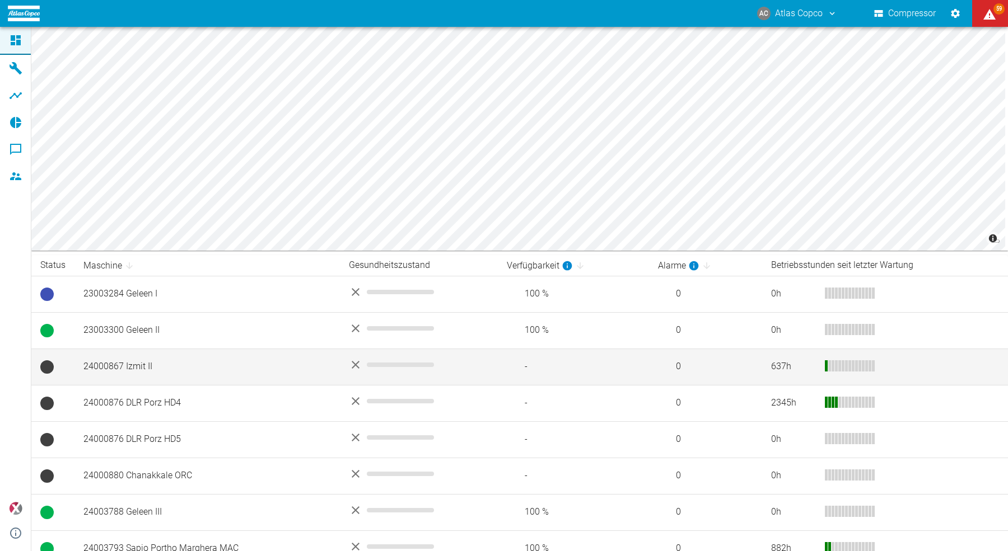
click at [171, 372] on td "24000867 Izmit II" at bounding box center [206, 367] width 265 height 36
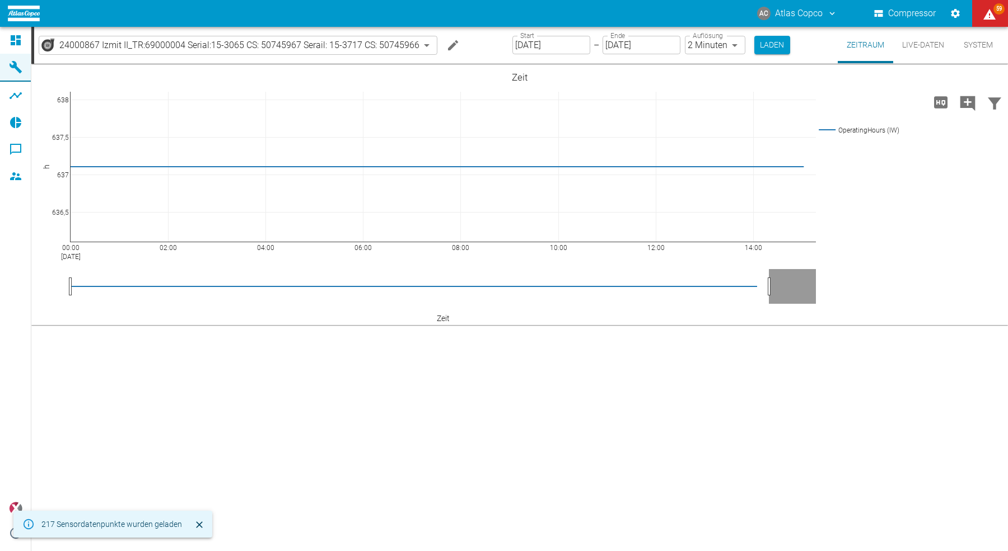
click at [450, 45] on icon "Machine bearbeiten" at bounding box center [453, 45] width 10 height 10
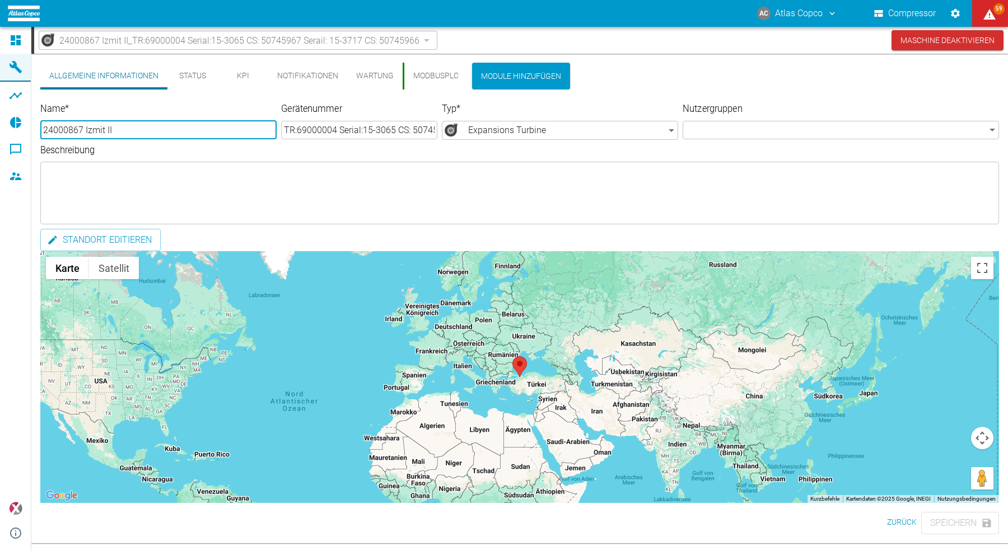
click at [895, 520] on button "Zurück" at bounding box center [901, 522] width 39 height 21
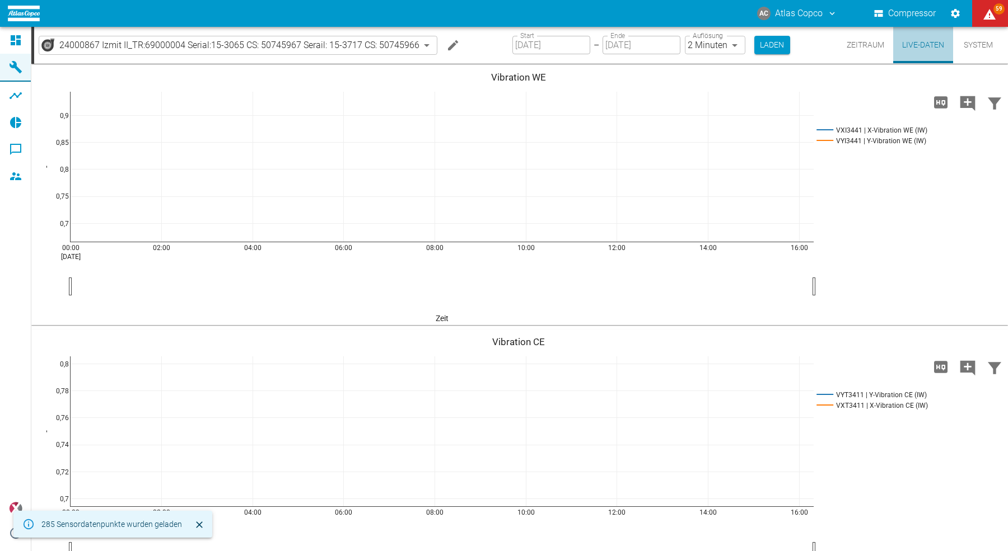
click at [915, 47] on button "Live-Daten" at bounding box center [923, 45] width 60 height 36
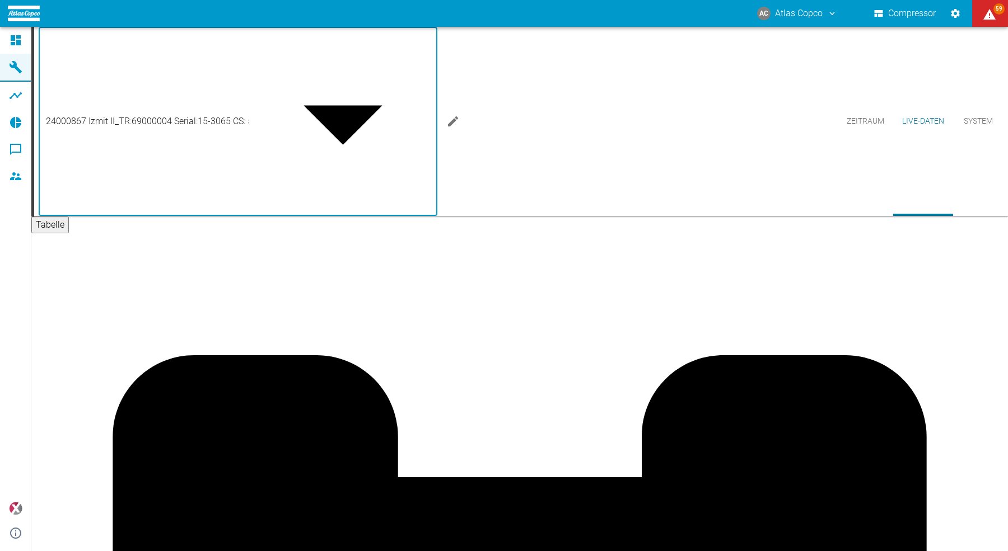
click at [205, 42] on body "AC Atlas Copco Compressor 59 Dashboard Maschinen Analysen Reports Kommentare Mi…" at bounding box center [504, 275] width 1008 height 551
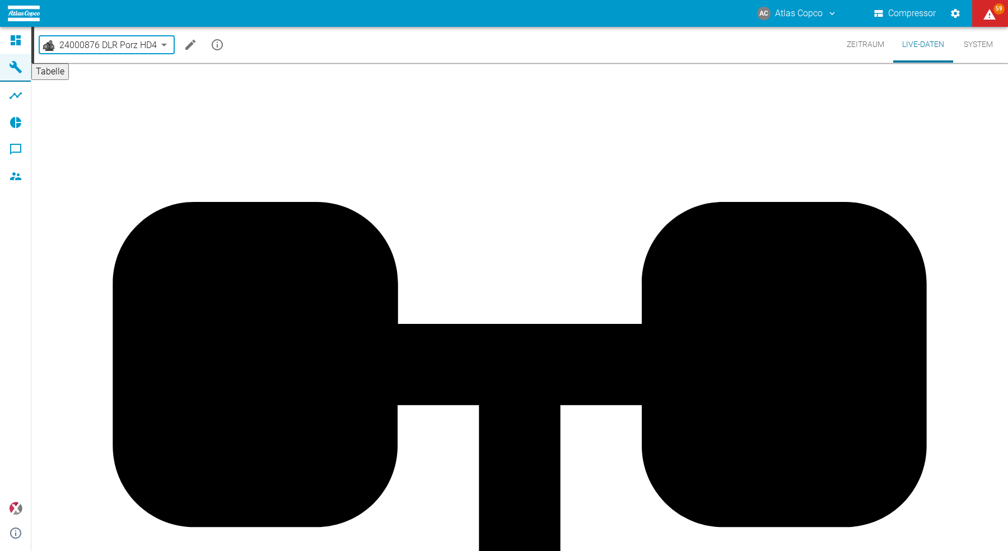
click at [129, 52] on body "AC Atlas Copco Compressor 59 Dashboard Maschinen Analysen Reports Kommentare Mi…" at bounding box center [504, 275] width 1008 height 551
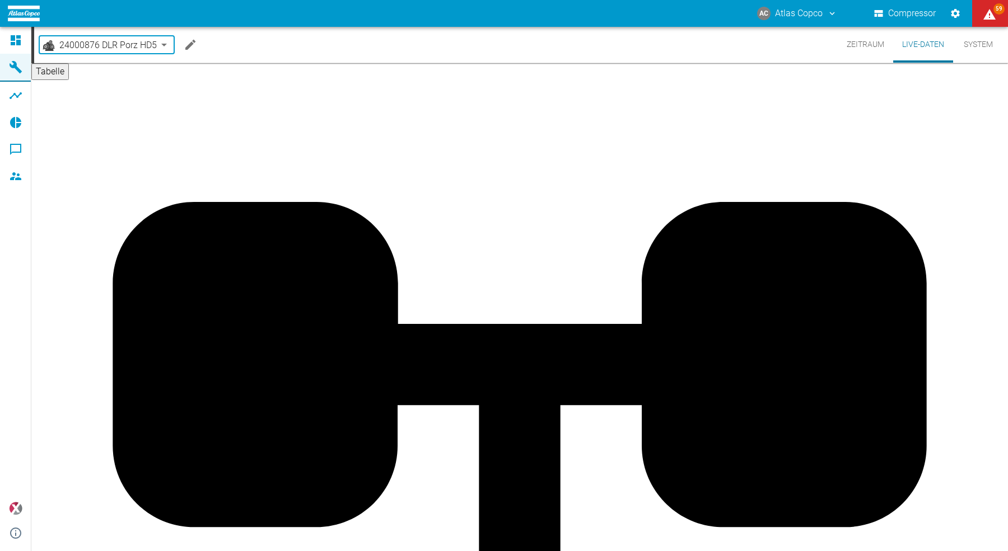
click at [129, 45] on body "AC Atlas Copco Compressor 59 Dashboard Maschinen Analysen Reports Kommentare Mi…" at bounding box center [504, 275] width 1008 height 551
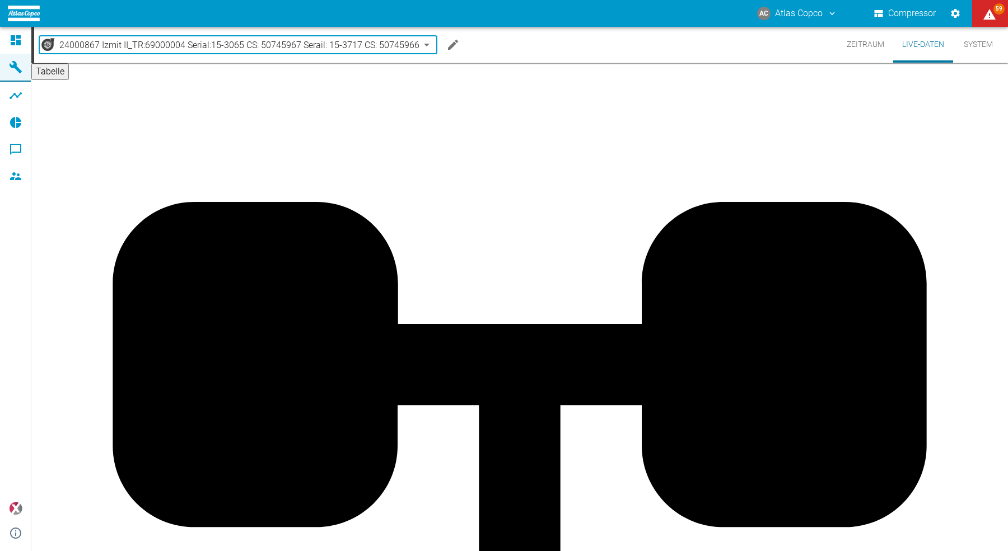
click at [119, 45] on body "AC Atlas Copco Compressor 59 Dashboard Maschinen Analysen Reports Kommentare Mi…" at bounding box center [504, 275] width 1008 height 551
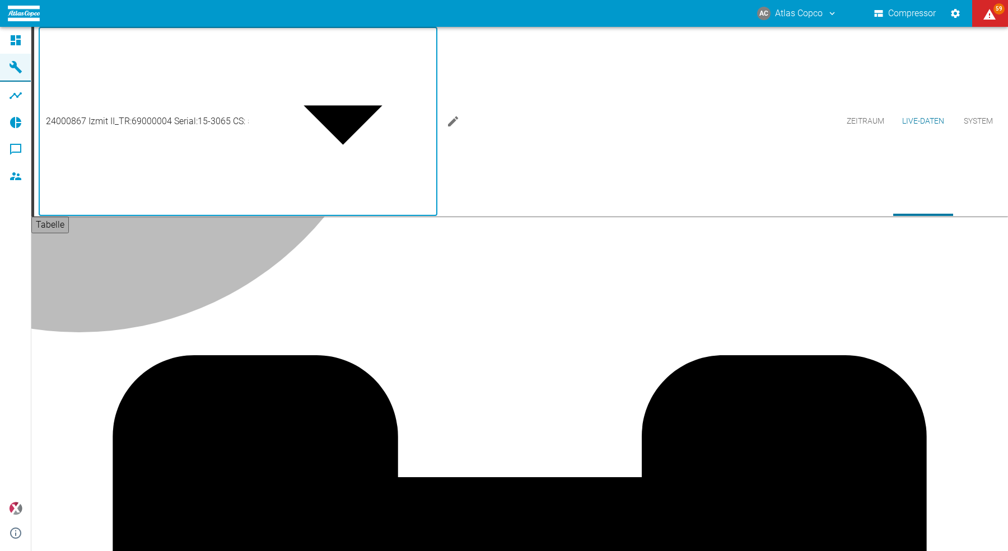
type input "0e4d3a30-f7ce-4132-a474-0e0a736dedb2"
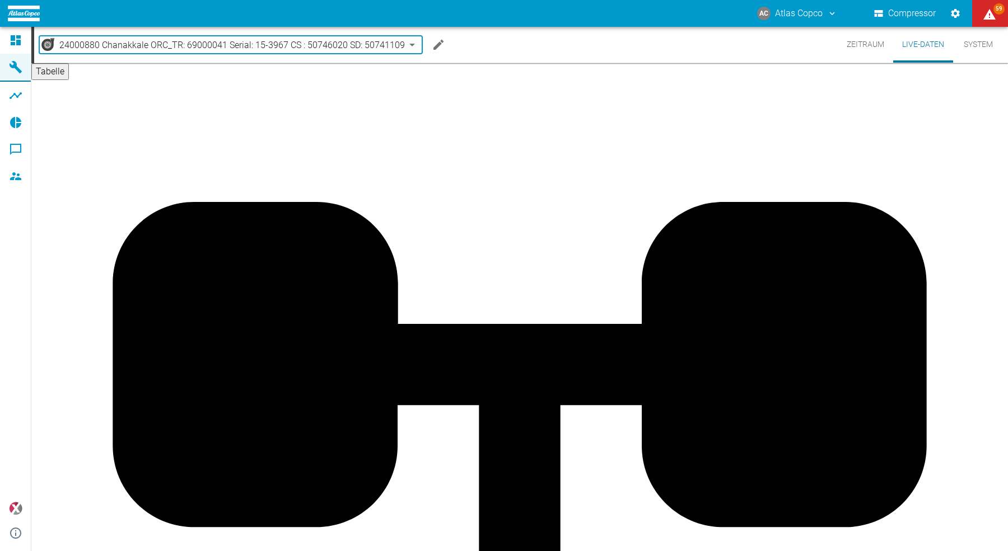
click at [246, 53] on body "AC Atlas Copco Compressor 59 Dashboard Maschinen Analysen Reports Kommentare Mi…" at bounding box center [504, 275] width 1008 height 551
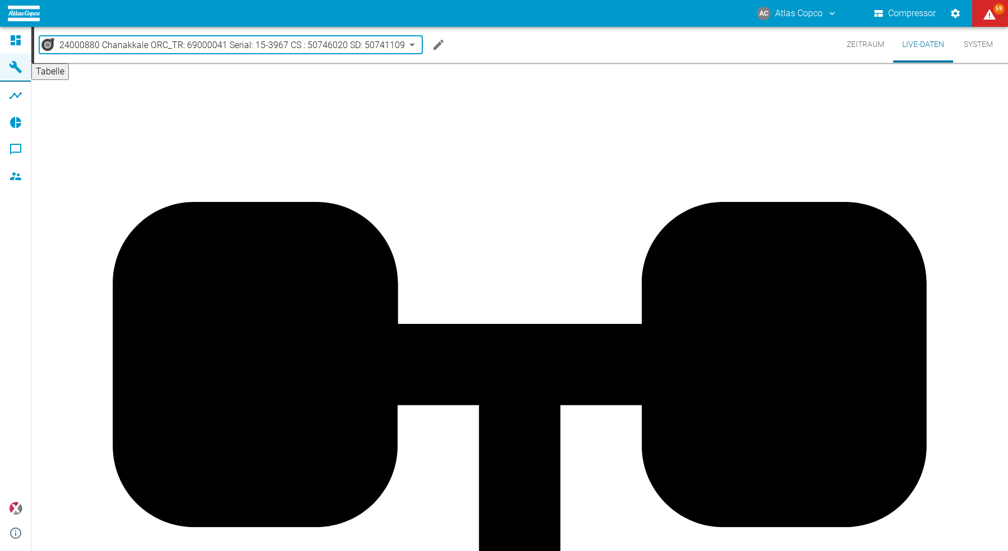
click at [188, 47] on body "AC Atlas Copco Compressor 59 Dashboard Maschinen Analysen Reports Kommentare Mi…" at bounding box center [504, 275] width 1008 height 551
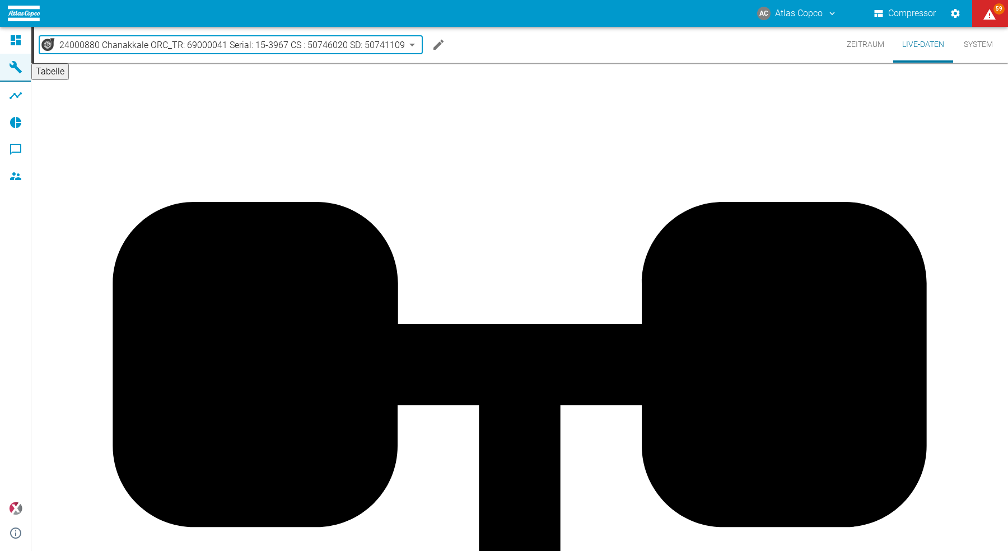
type input "b48b5ee9-5b0f-4e9b-8d38-f8dc2d5465f2"
click at [117, 45] on body "AC Atlas Copco Compressor 59 Dashboard Maschinen Analysen Reports Kommentare Mi…" at bounding box center [504, 275] width 1008 height 551
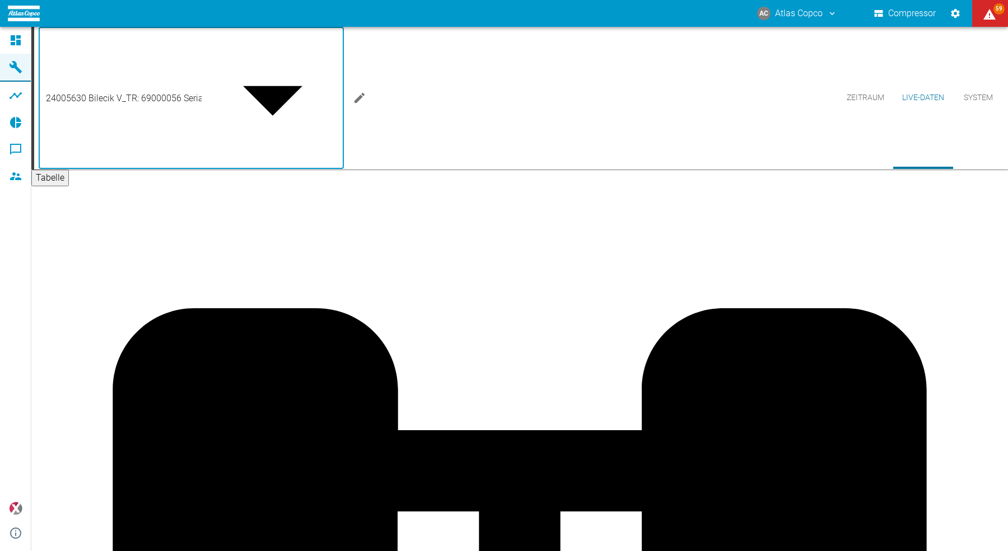
click at [140, 551] on div at bounding box center [504, 560] width 1008 height 0
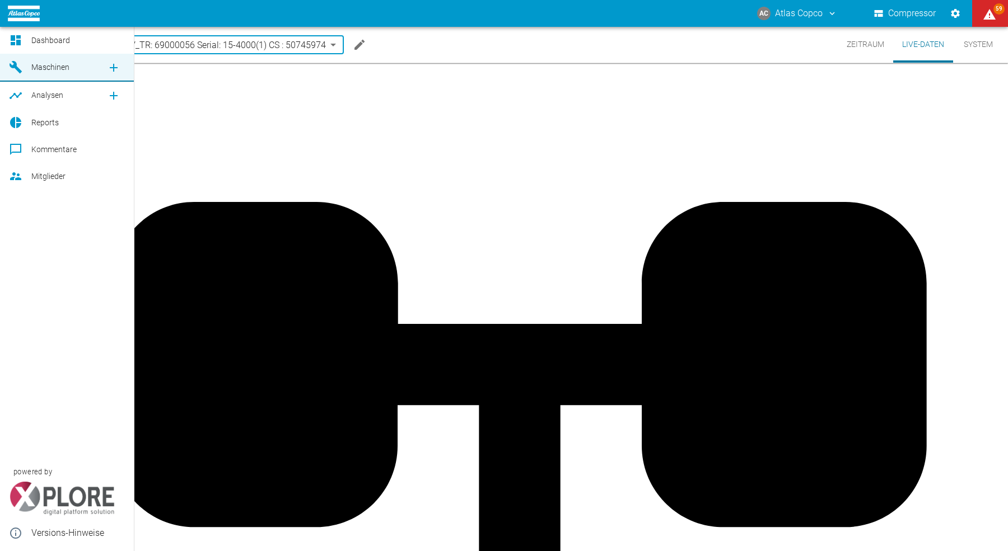
click at [19, 39] on icon at bounding box center [15, 40] width 13 height 13
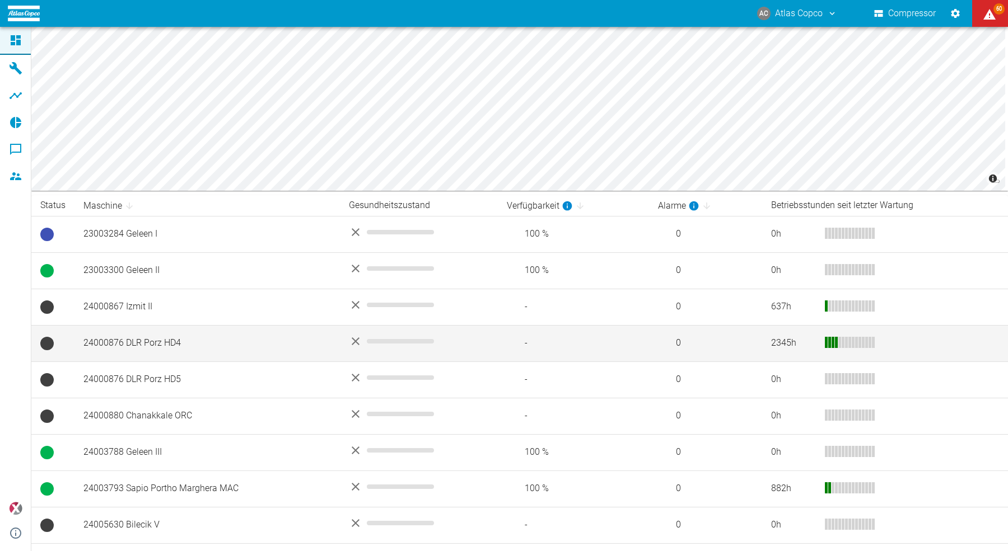
scroll to position [195, 0]
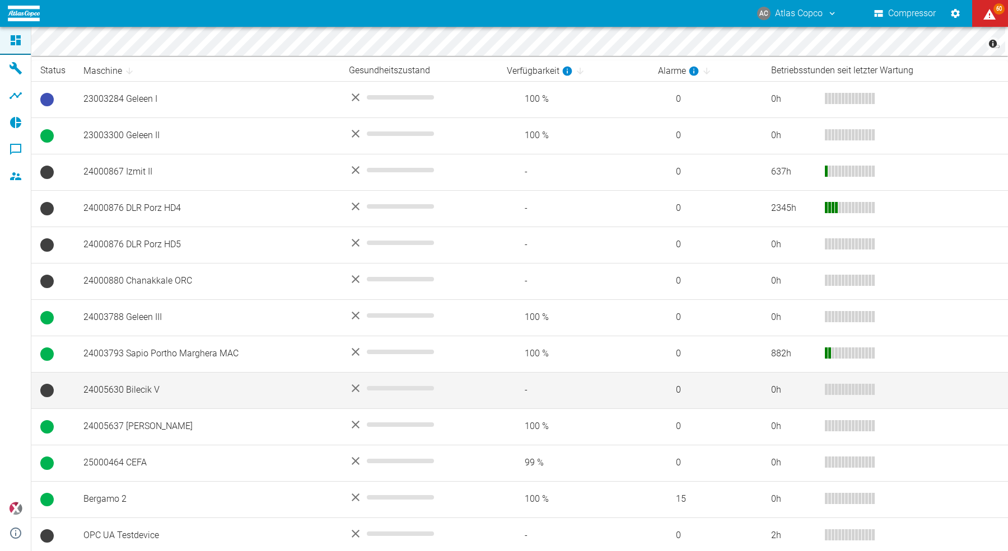
click at [120, 387] on td "24005630 Bilecik V" at bounding box center [206, 390] width 265 height 36
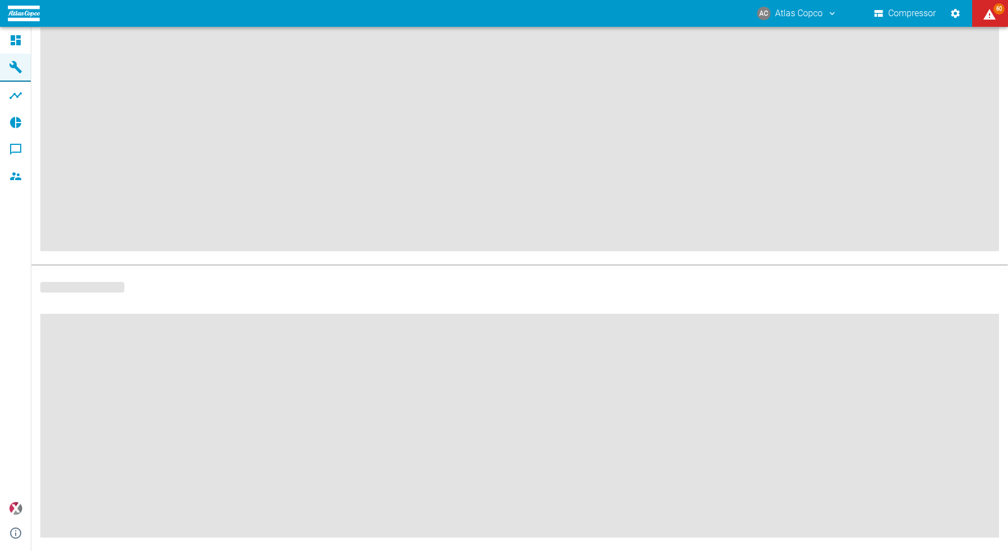
scroll to position [100, 0]
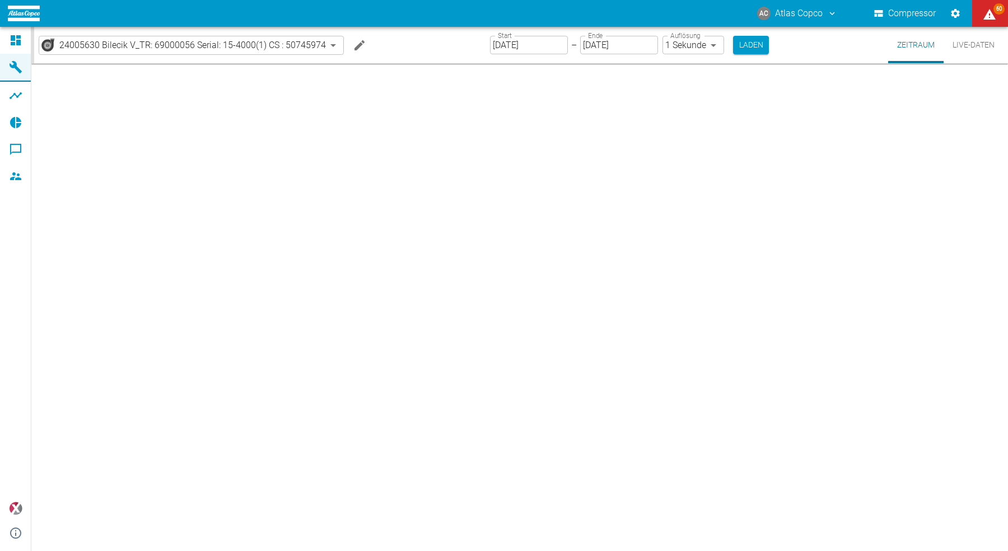
type input "2min"
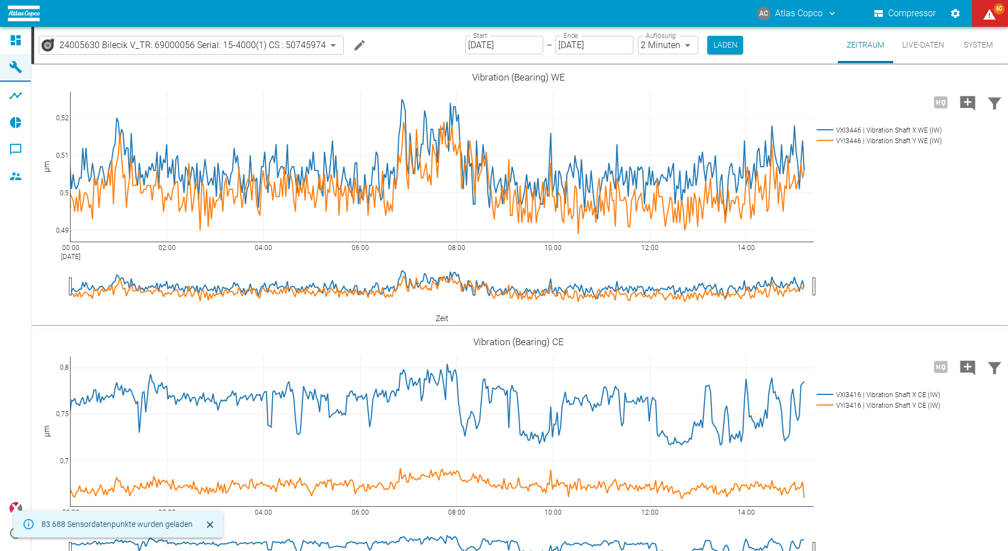
click at [921, 47] on button "Live-Daten" at bounding box center [923, 45] width 60 height 36
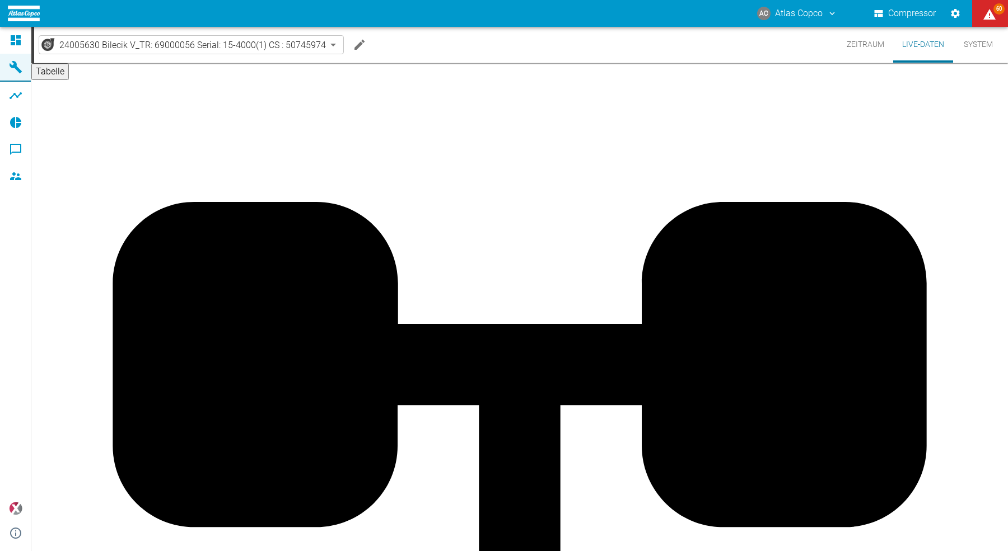
click at [853, 43] on button "Zeitraum" at bounding box center [865, 45] width 55 height 36
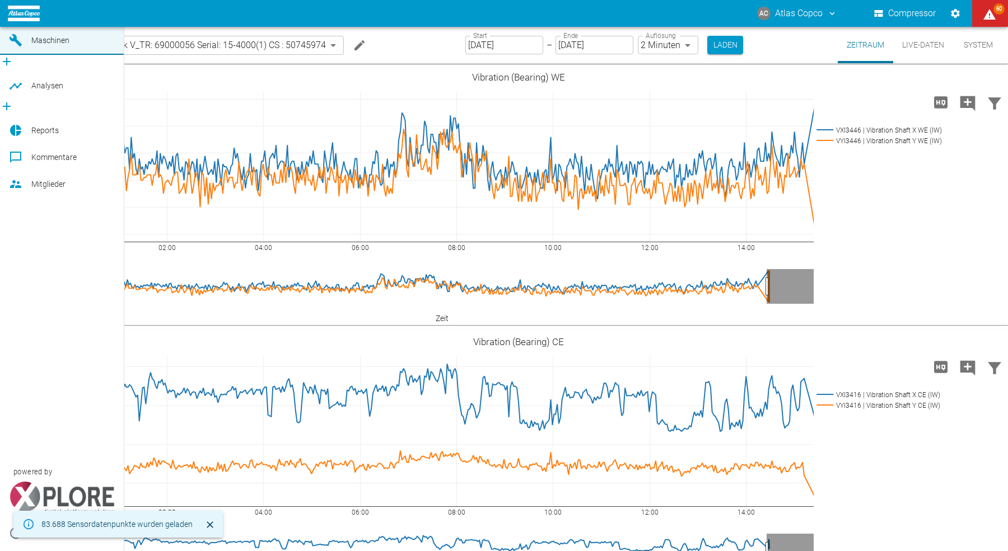
click at [18, 18] on icon at bounding box center [16, 13] width 10 height 10
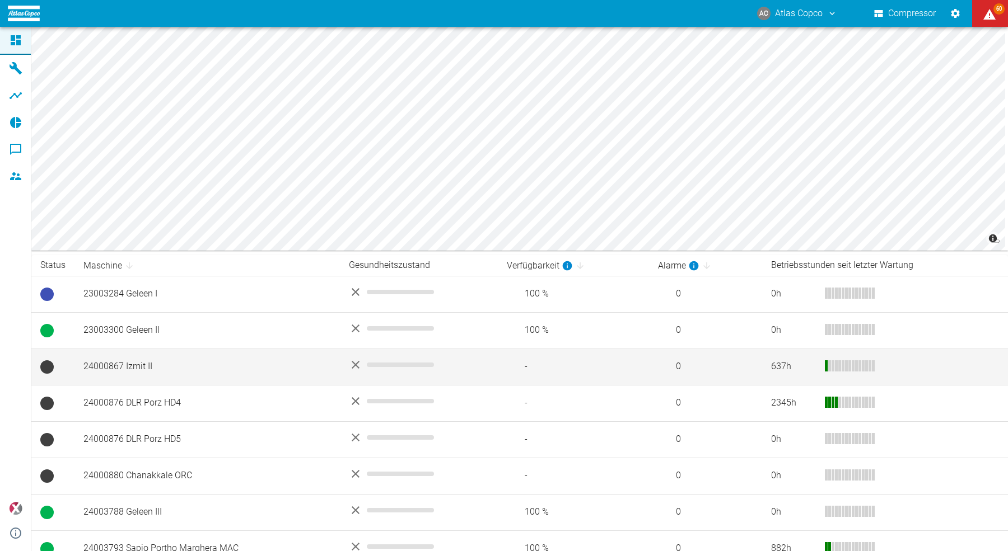
scroll to position [195, 0]
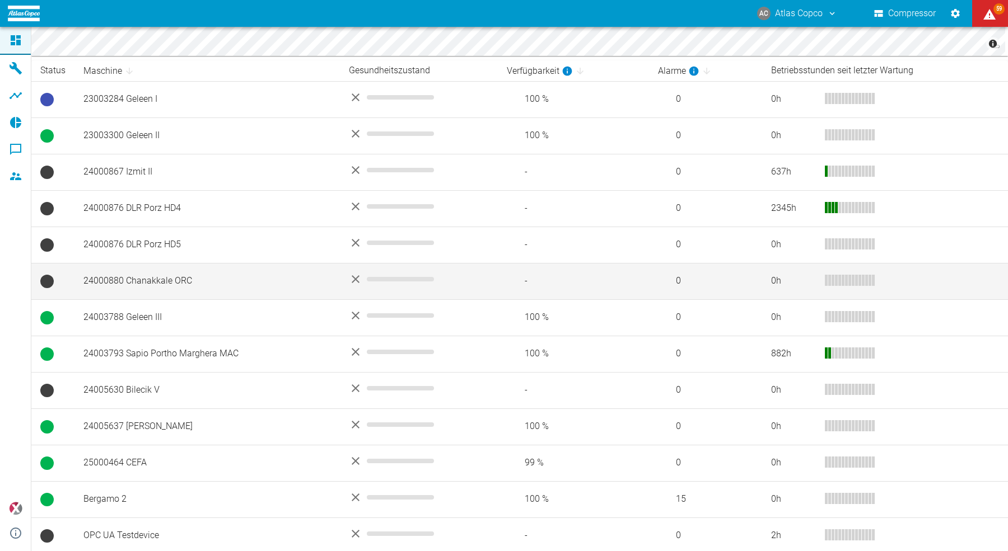
click at [187, 286] on td "24000880 Chanakkale ORC" at bounding box center [206, 281] width 265 height 36
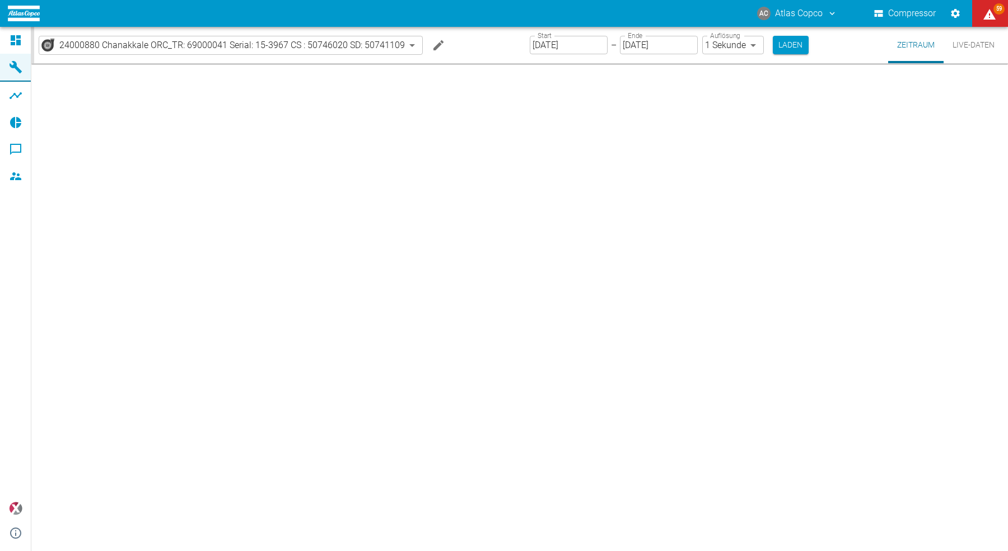
type input "2min"
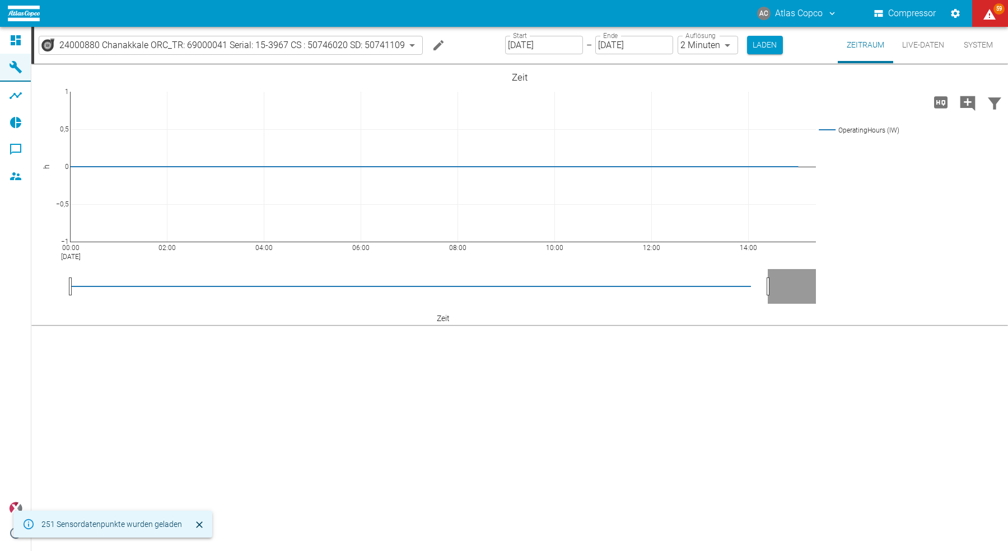
click at [929, 42] on button "Live-Daten" at bounding box center [923, 45] width 60 height 36
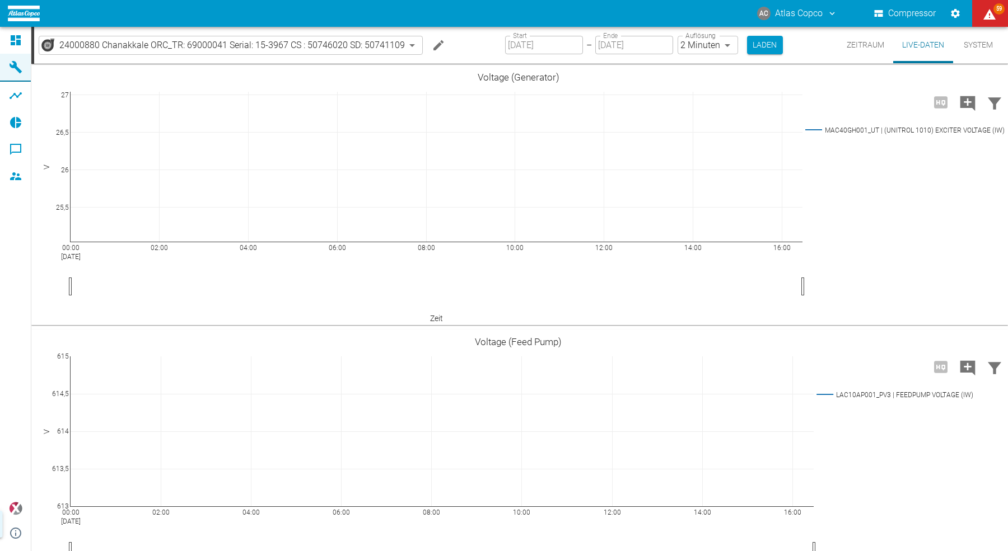
click at [974, 44] on button "System" at bounding box center [978, 45] width 50 height 36
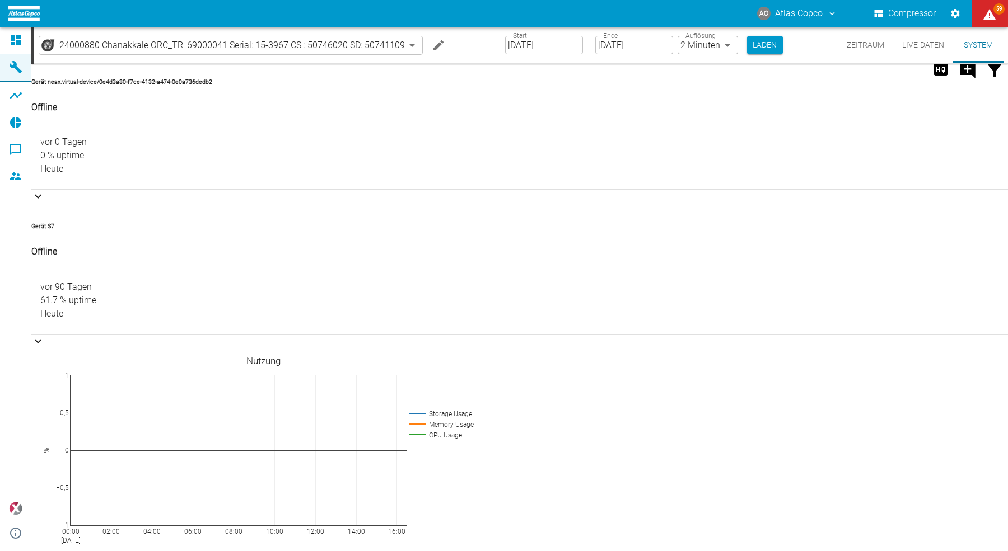
click at [845, 44] on button "Zeitraum" at bounding box center [865, 45] width 55 height 36
click at [894, 45] on button "Live-Daten" at bounding box center [923, 45] width 60 height 36
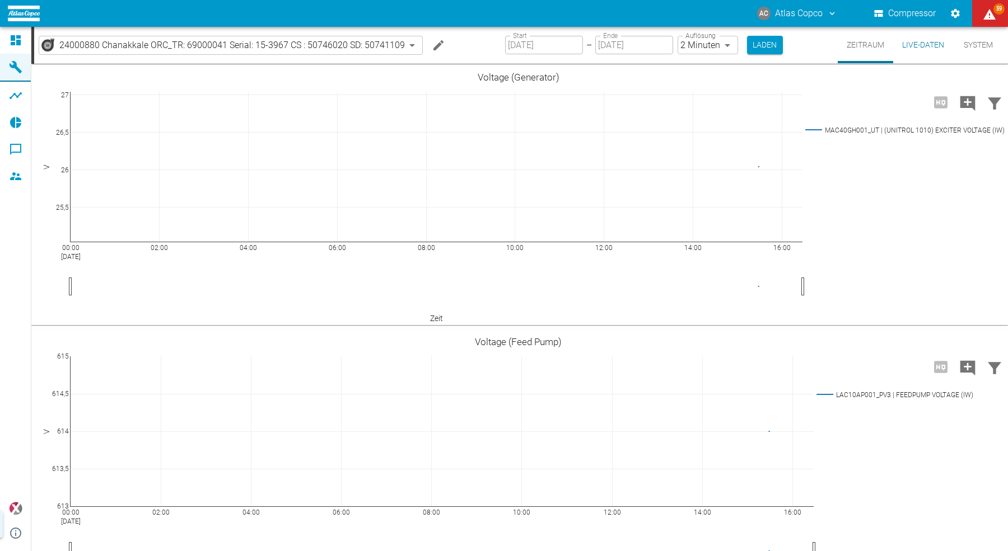
click at [920, 45] on button "Live-Daten" at bounding box center [923, 45] width 60 height 36
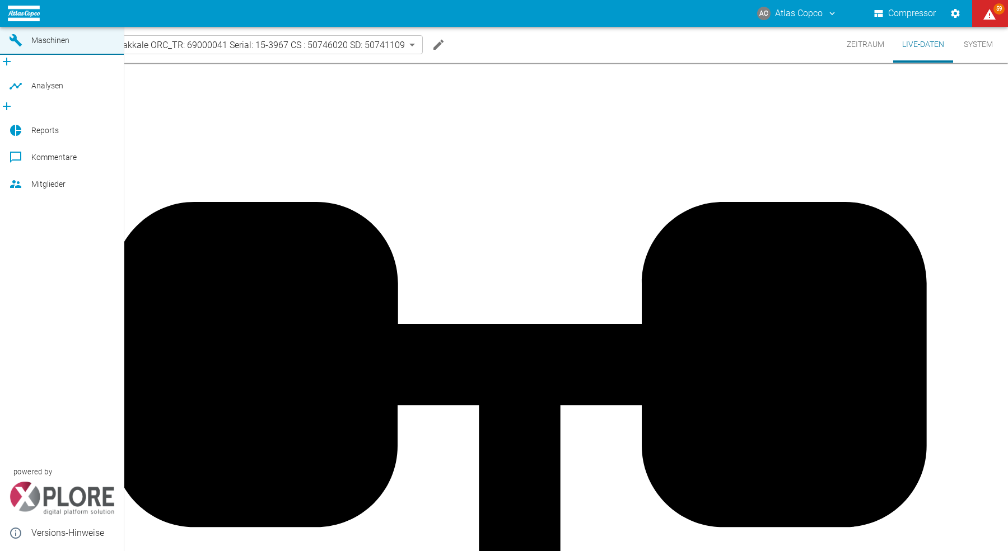
click at [15, 20] on icon at bounding box center [15, 13] width 13 height 13
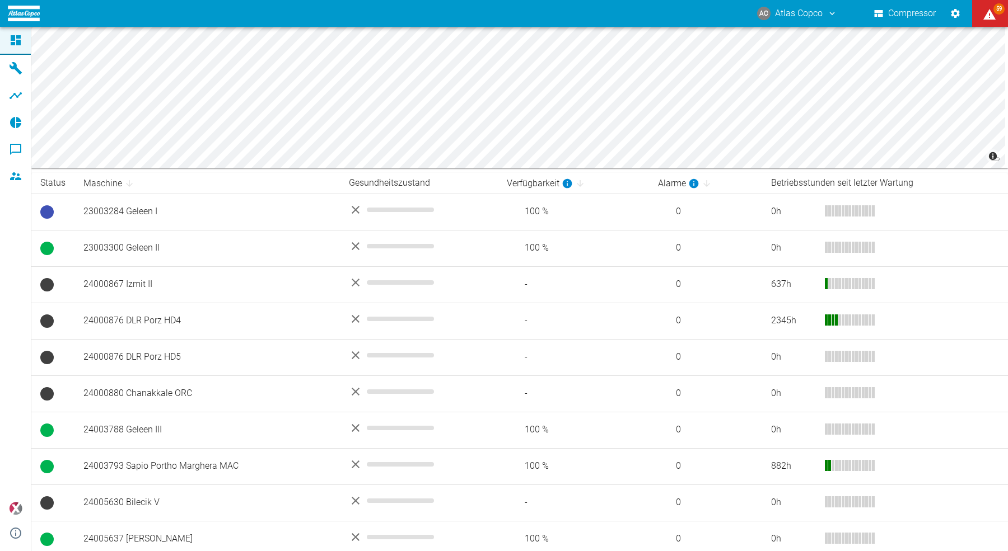
scroll to position [195, 0]
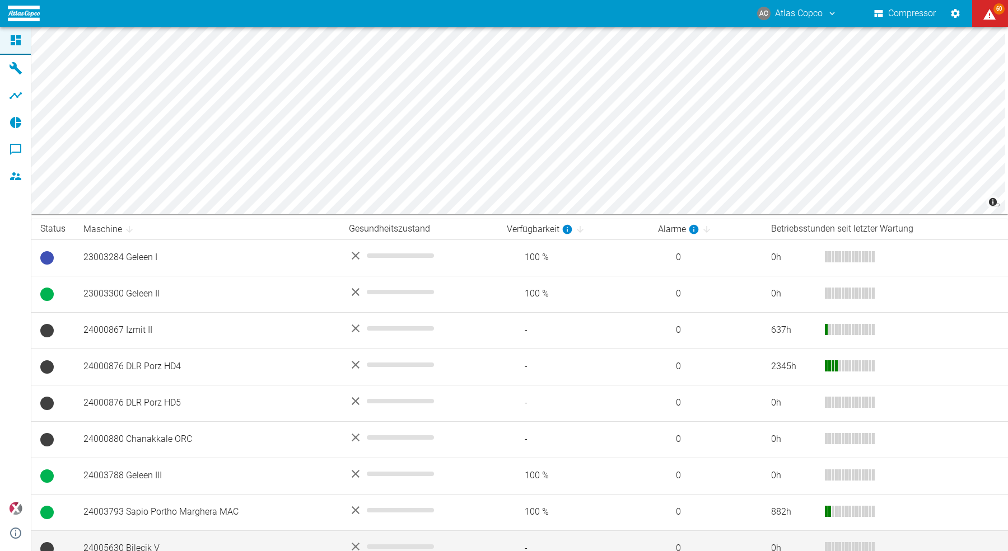
scroll to position [195, 0]
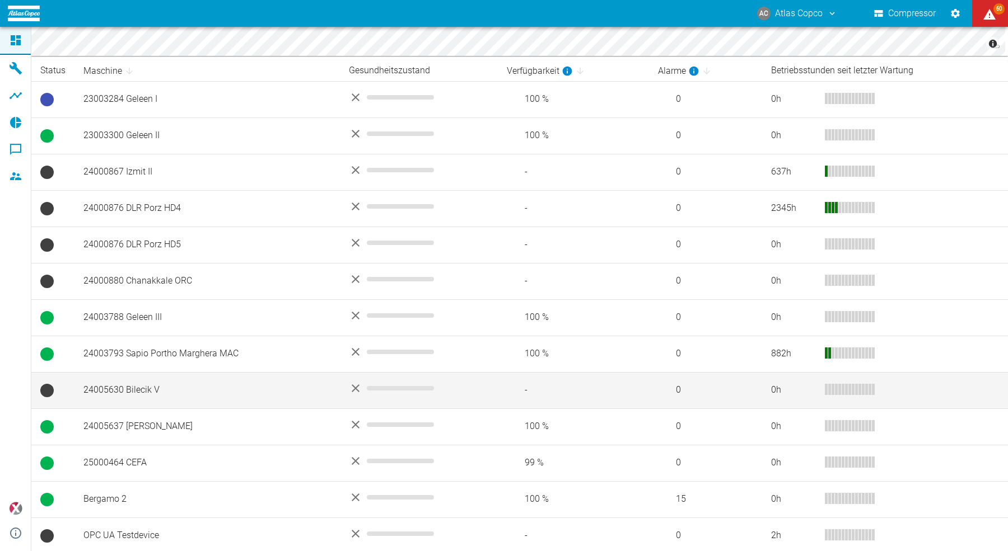
click at [133, 389] on td "24005630 Bilecik V" at bounding box center [206, 390] width 265 height 36
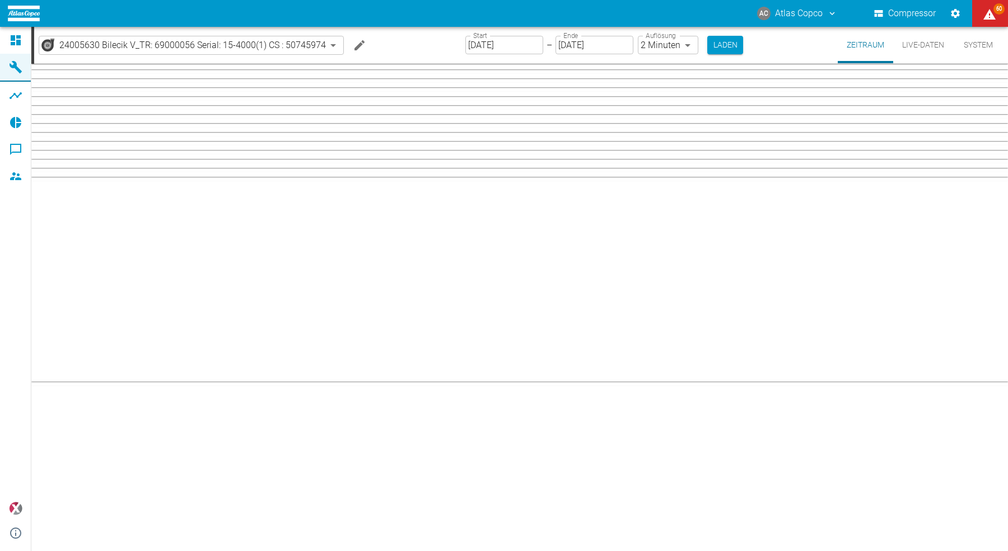
type input "2min"
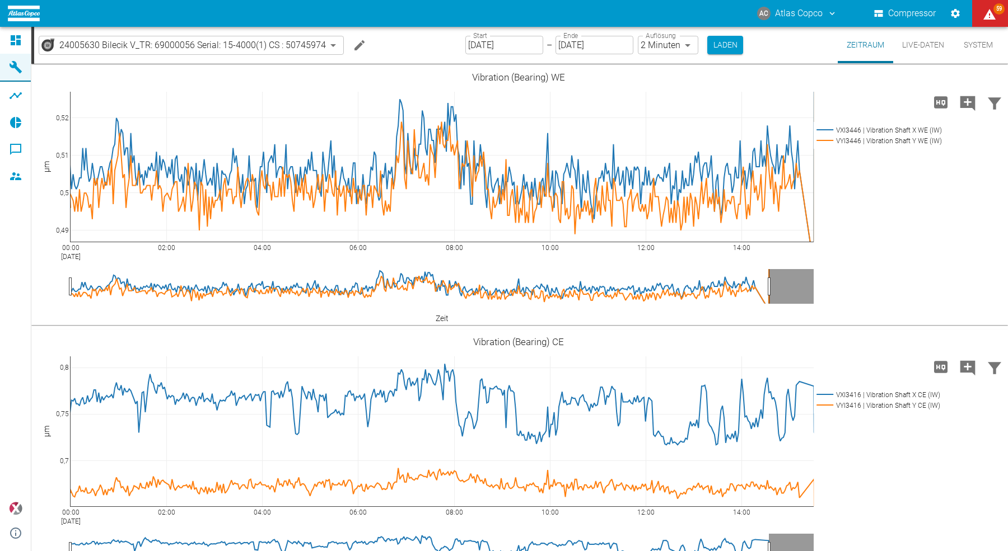
click at [930, 46] on button "Live-Daten" at bounding box center [923, 45] width 60 height 36
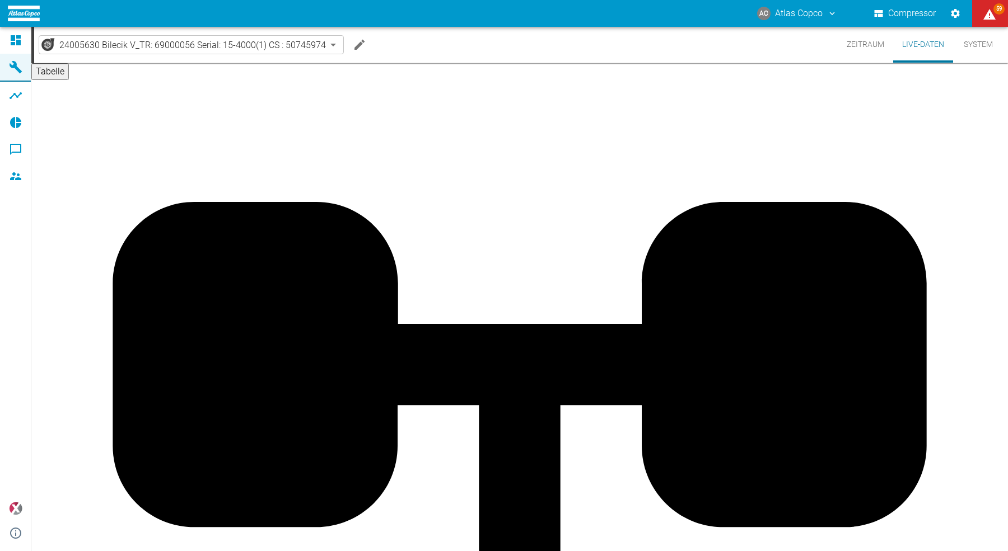
click at [868, 43] on button "Zeitraum" at bounding box center [865, 45] width 55 height 36
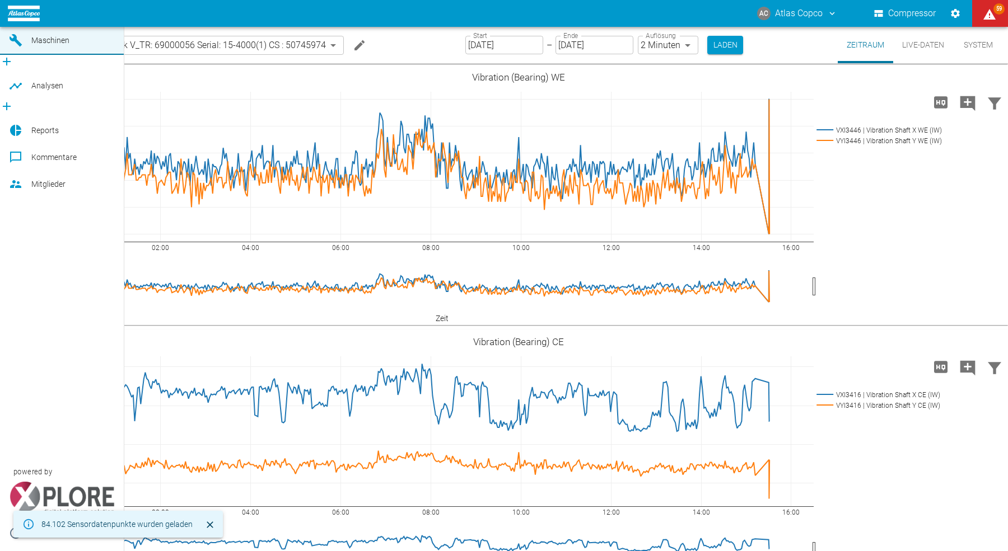
click at [9, 20] on icon at bounding box center [15, 13] width 13 height 13
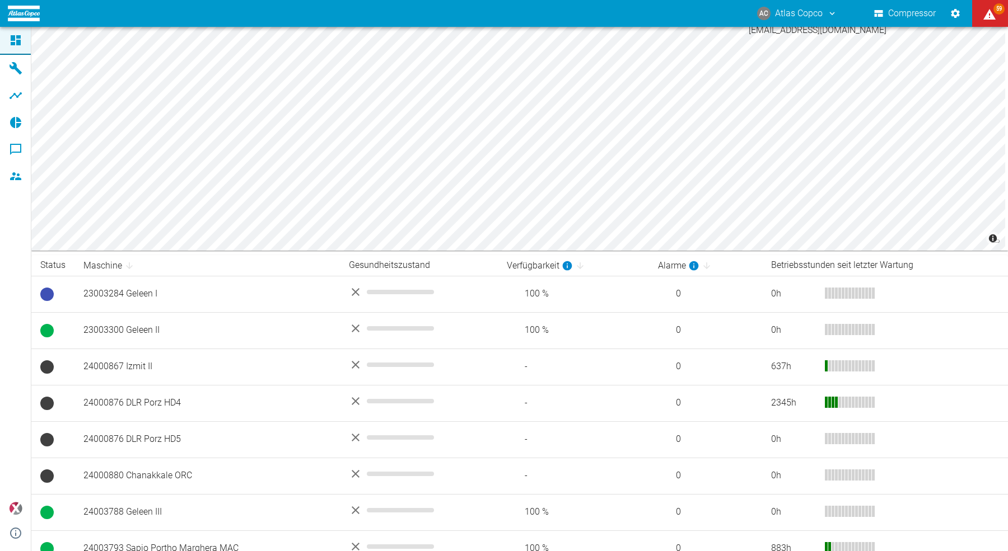
click at [783, 10] on button "AC Atlas Copco" at bounding box center [796, 13] width 83 height 20
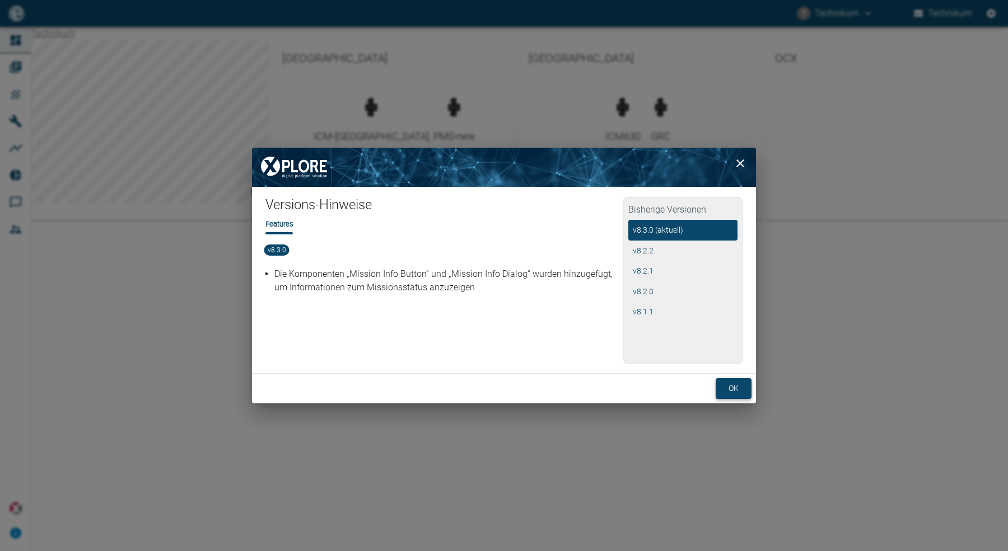
click at [742, 385] on button "ok" at bounding box center [733, 388] width 36 height 21
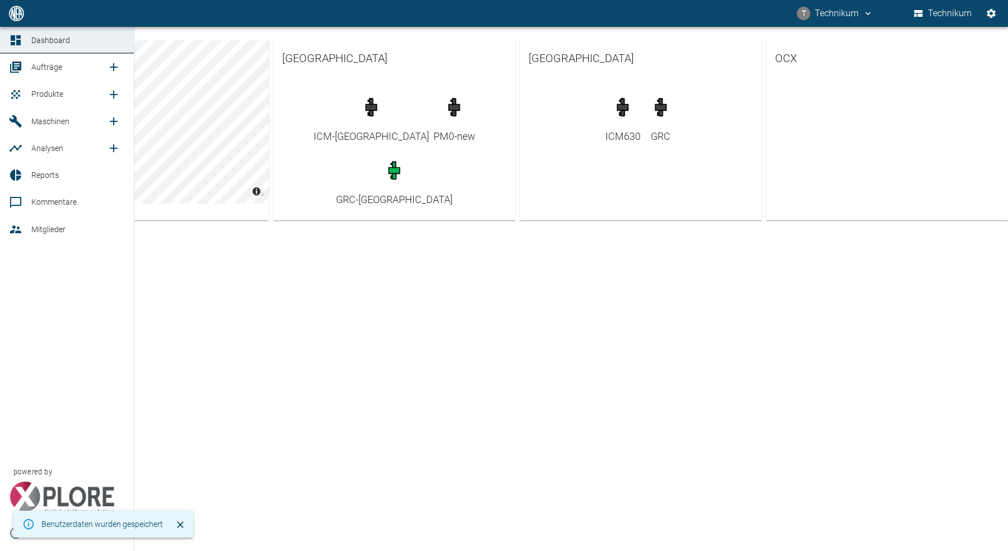
click at [25, 67] on div at bounding box center [17, 66] width 17 height 13
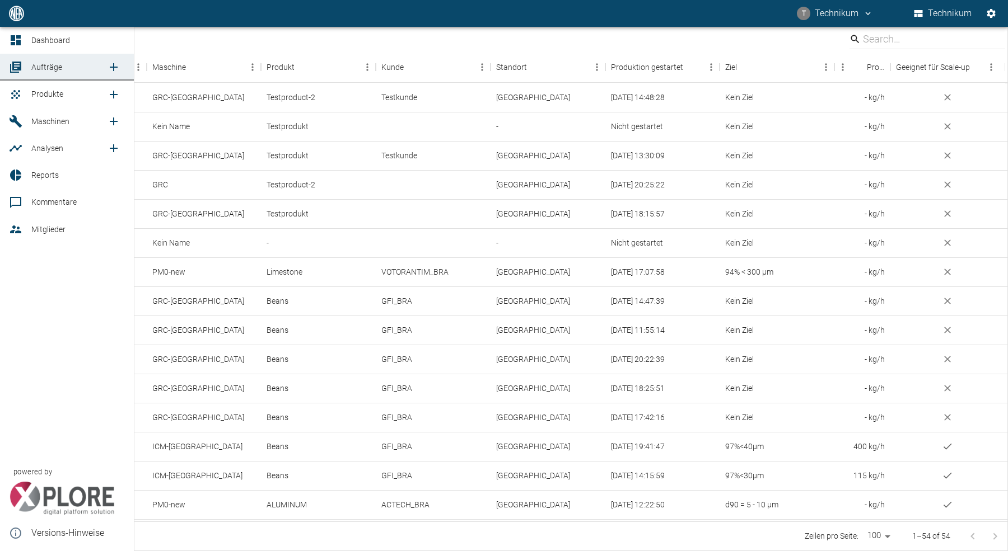
click at [115, 67] on icon "new /order/list/0" at bounding box center [113, 66] width 13 height 13
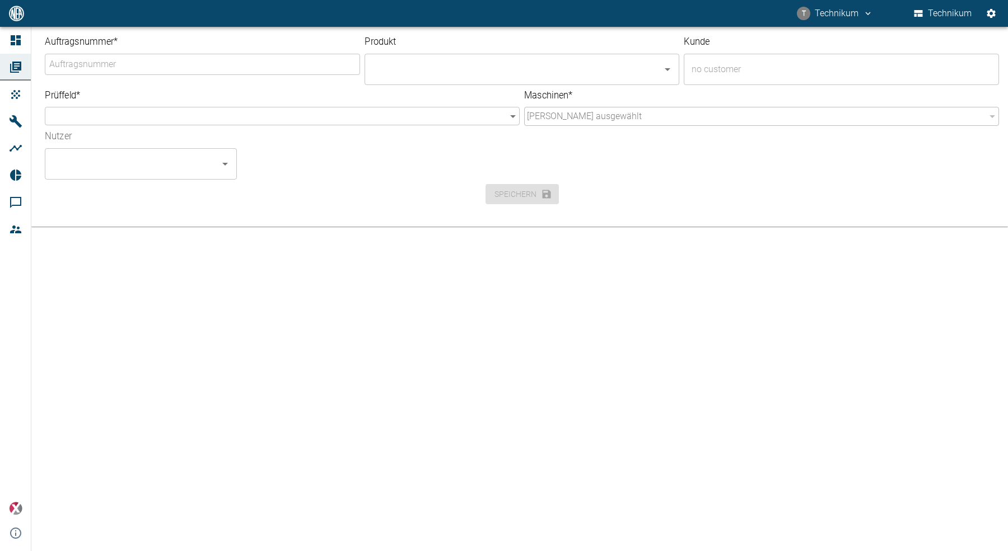
click at [138, 69] on input "Auftragsnummer *" at bounding box center [202, 64] width 312 height 18
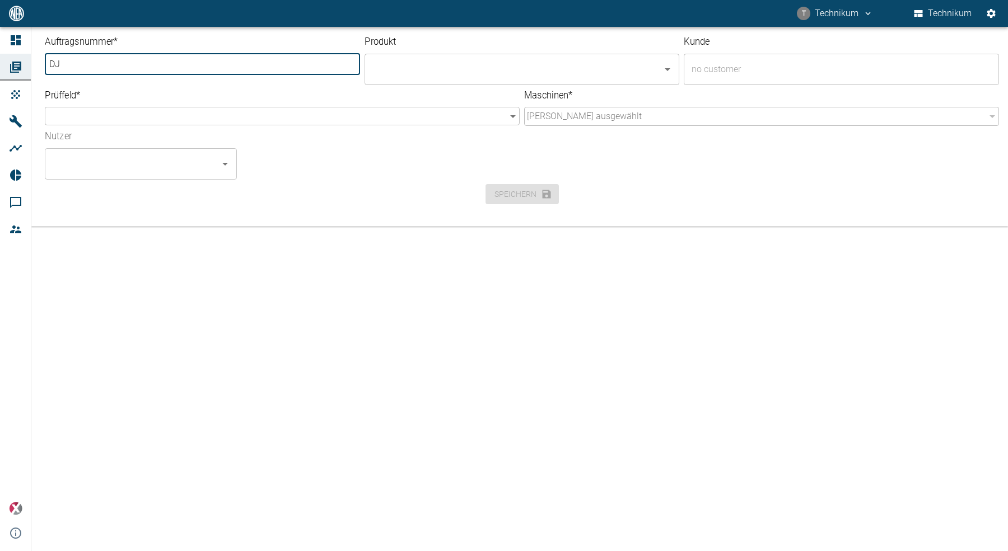
type input "D"
type input "[DATE] DJ"
type input "[DATE] DJ Test"
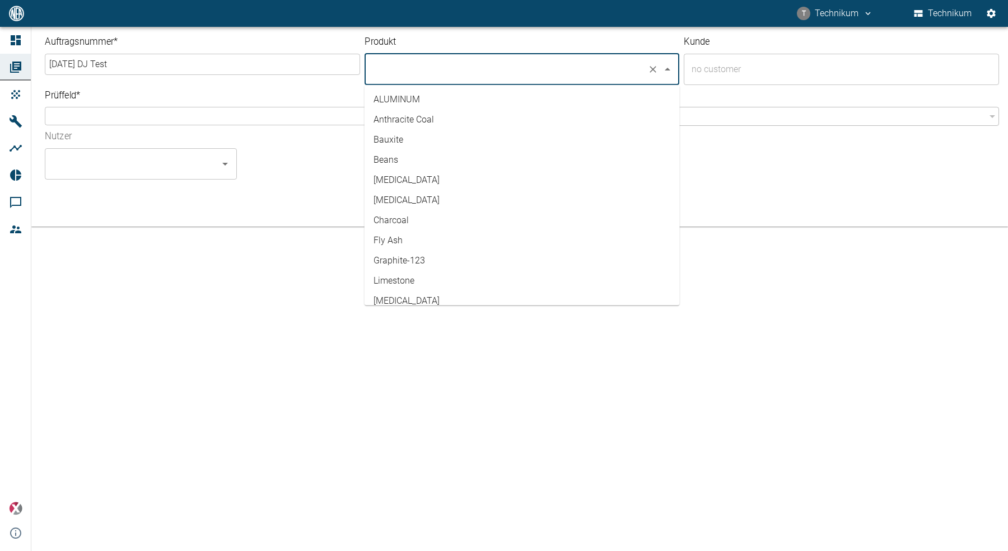
click at [418, 73] on input "text" at bounding box center [506, 69] width 274 height 21
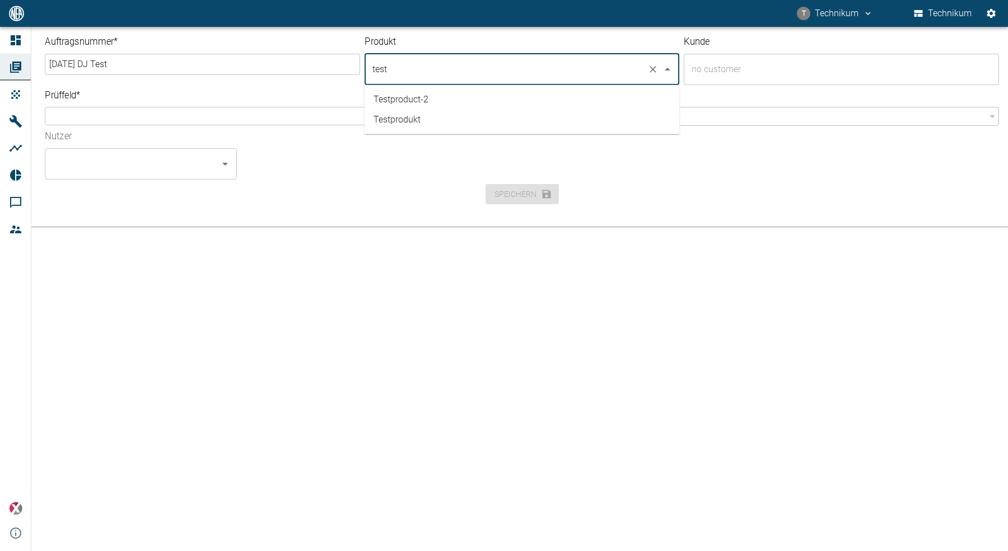
click at [410, 116] on li "Testprodukt" at bounding box center [521, 120] width 315 height 20
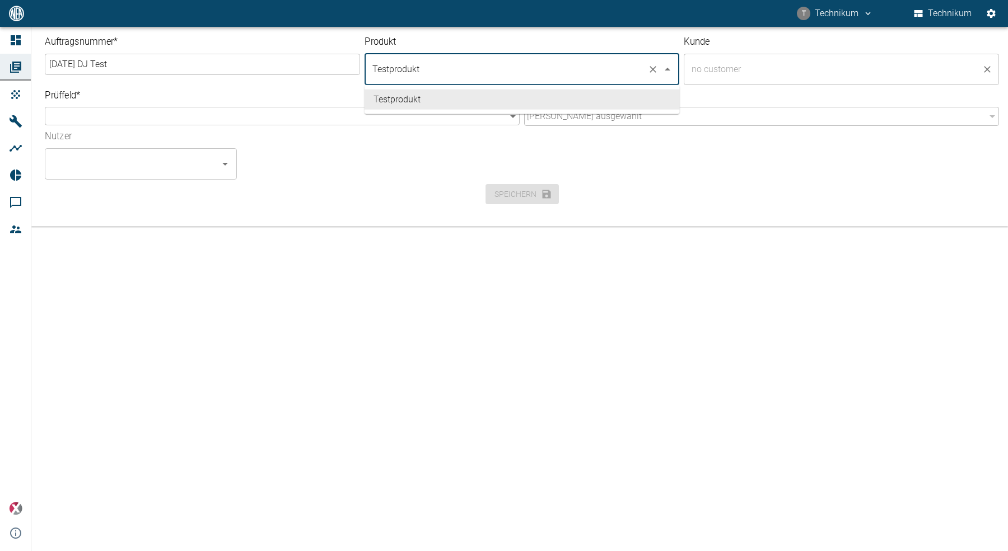
type input "Testprodukt"
click at [750, 63] on input "text" at bounding box center [833, 69] width 288 height 21
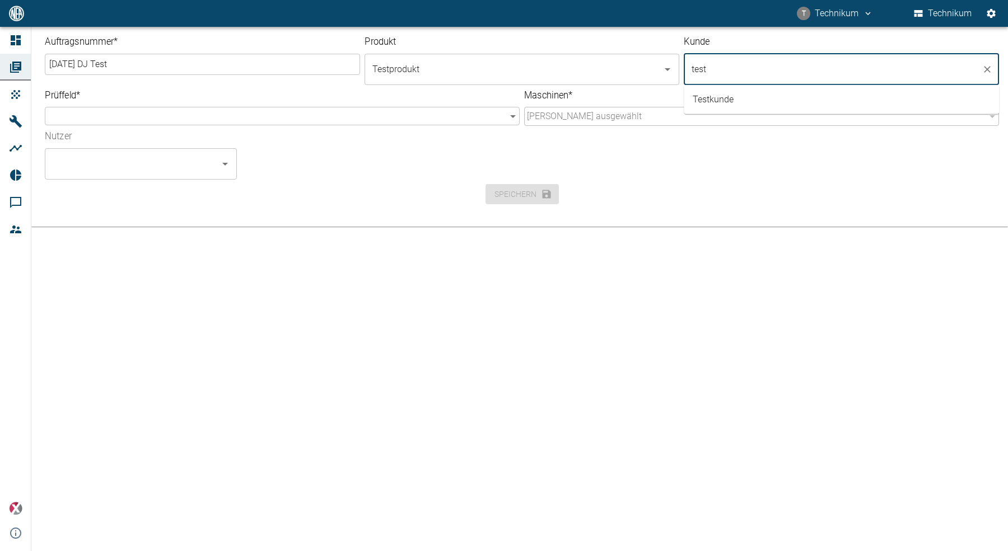
click at [740, 100] on li "Testkunde" at bounding box center [841, 100] width 315 height 20
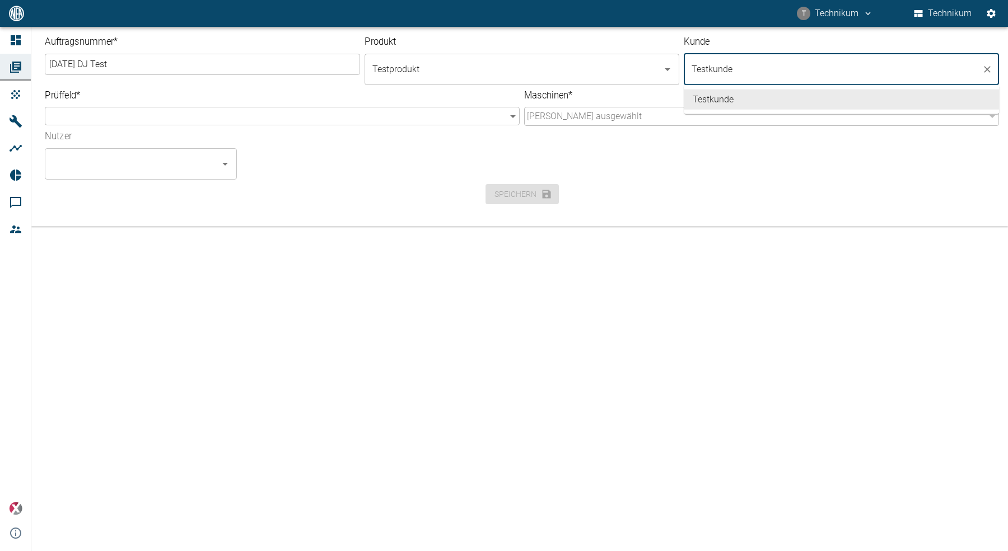
type input "Testkunde"
click at [323, 113] on body "T Technikum Technikum Dashboard Aufträge Produkte Maschinen Analysen Reports Ko…" at bounding box center [504, 275] width 1008 height 551
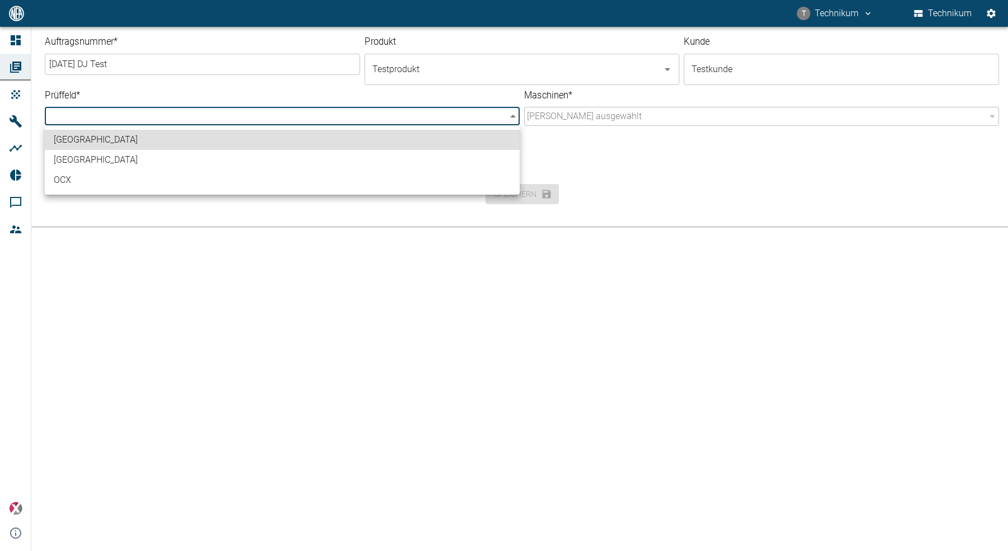
click at [138, 145] on li "[GEOGRAPHIC_DATA]" at bounding box center [282, 140] width 475 height 20
type input "f90bbef4-929f-497c-8313-76b606e368d7"
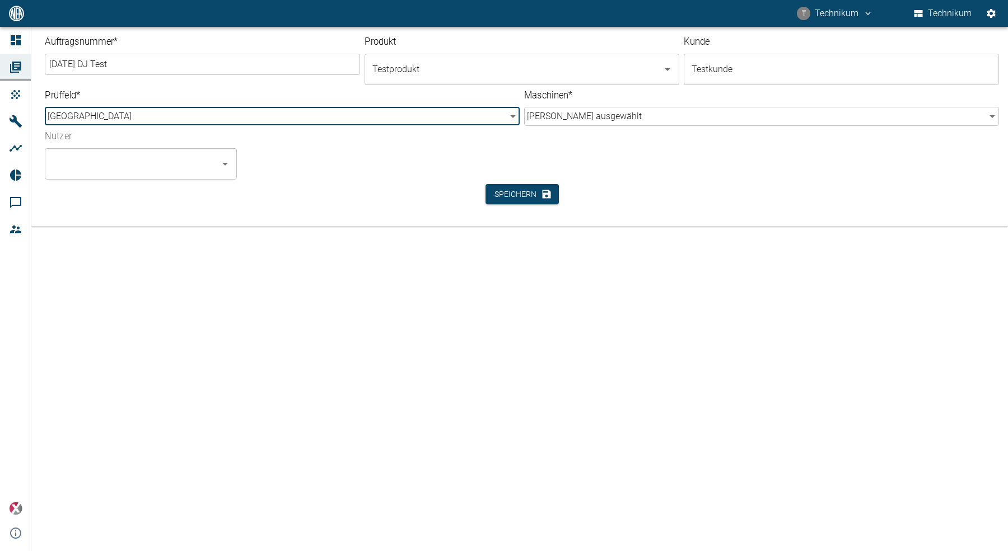
click at [606, 119] on body "T Technikum Technikum Dashboard Aufträge Produkte Maschinen Analysen Reports Ko…" at bounding box center [504, 275] width 1008 height 551
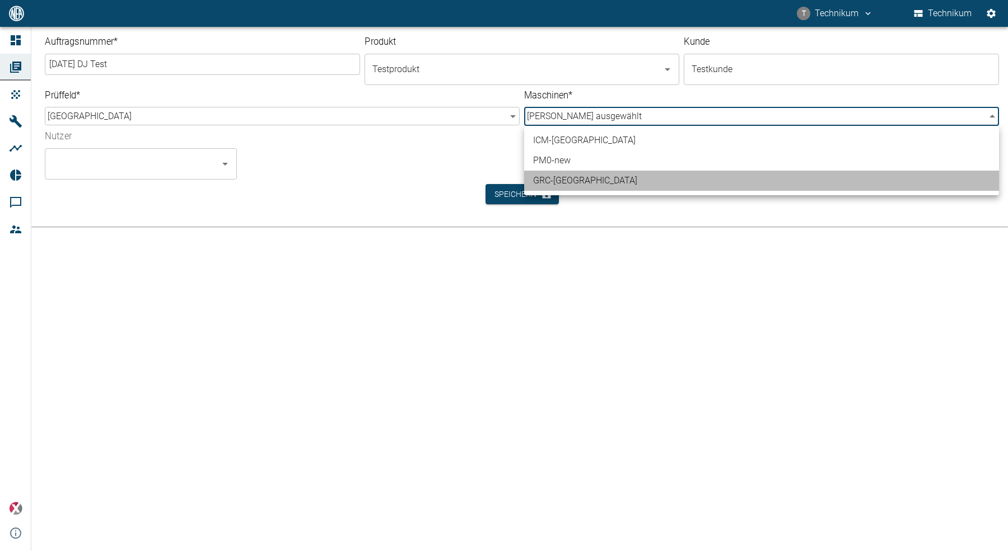
click at [582, 183] on li "GRC-Brazil" at bounding box center [761, 181] width 475 height 20
type input "e3328db1-9470-4f94-bf3d-79674232db5d"
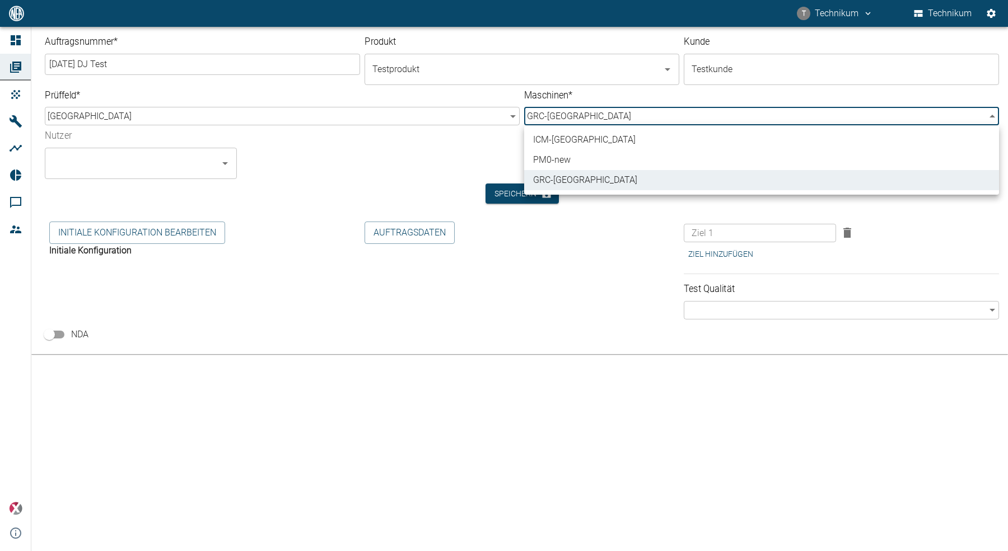
click at [249, 158] on div at bounding box center [504, 275] width 1008 height 551
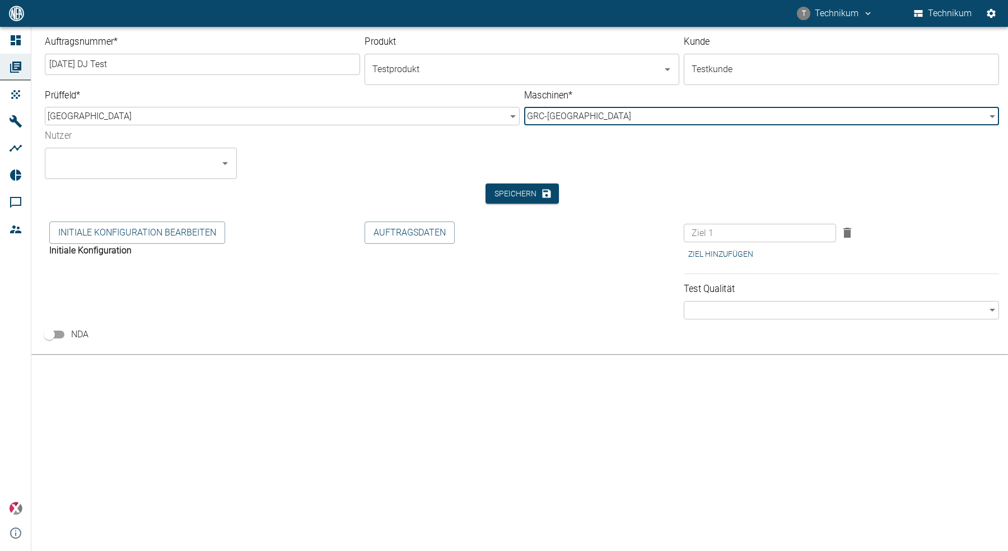
click at [186, 160] on input "Nutzer" at bounding box center [132, 163] width 165 height 21
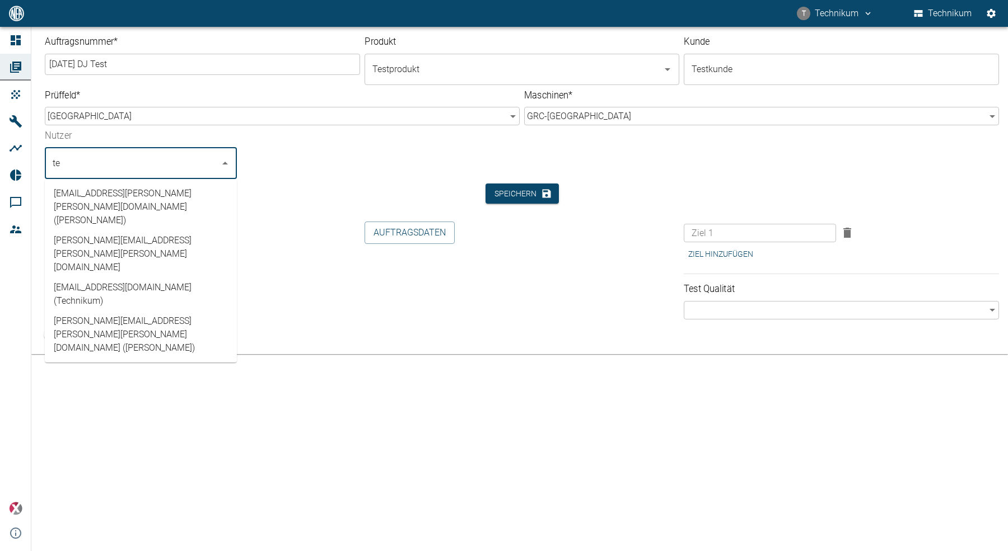
type input "tec"
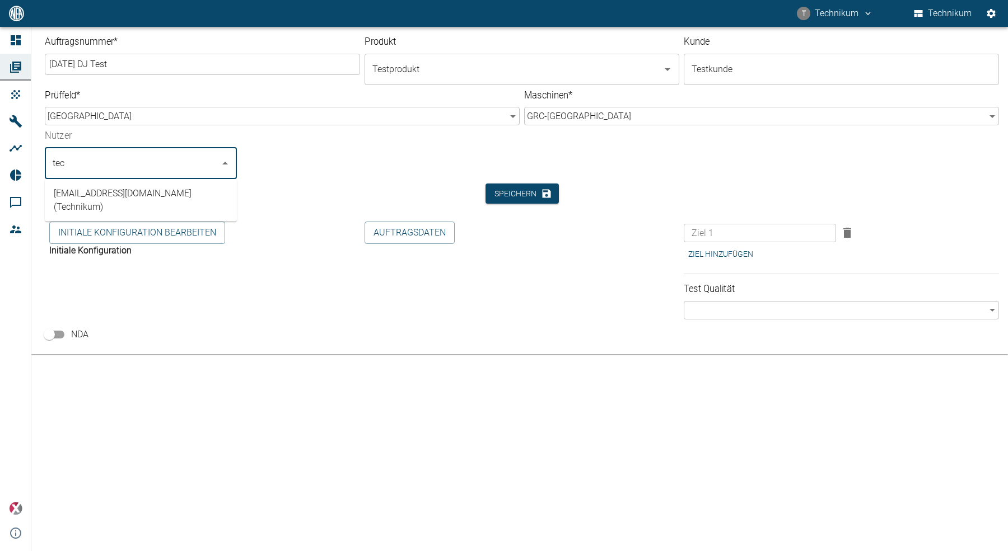
click at [170, 195] on li "Technikum@nea-x.de (Technikum)" at bounding box center [141, 201] width 192 height 34
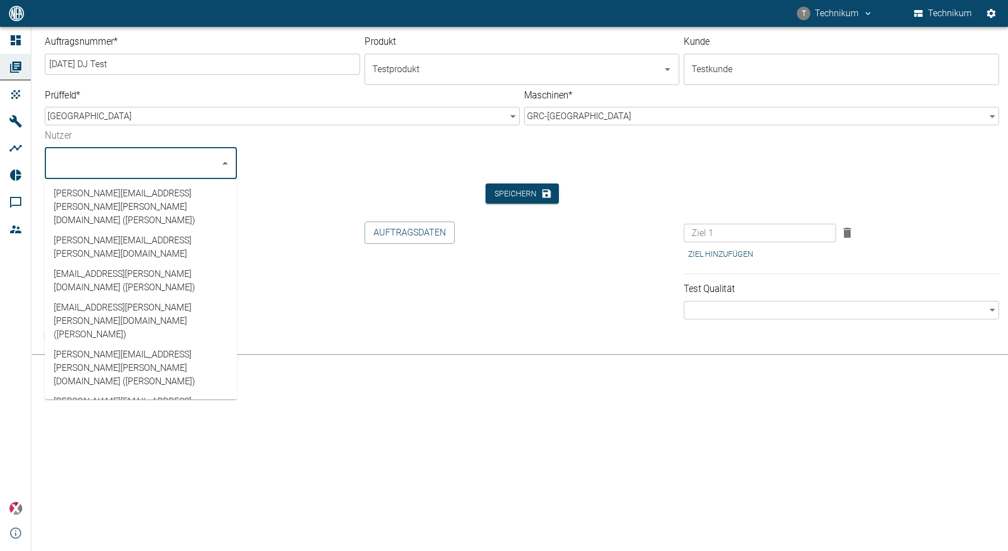
click at [331, 167] on div at bounding box center [538, 172] width 602 height 13
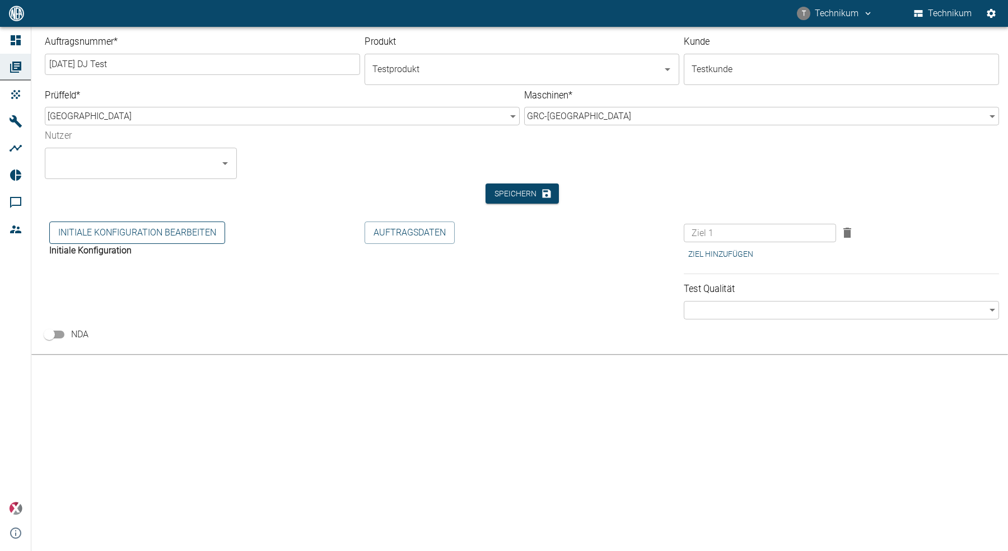
click at [180, 233] on button "Initiale Konfiguration bearbeiten" at bounding box center [137, 233] width 176 height 22
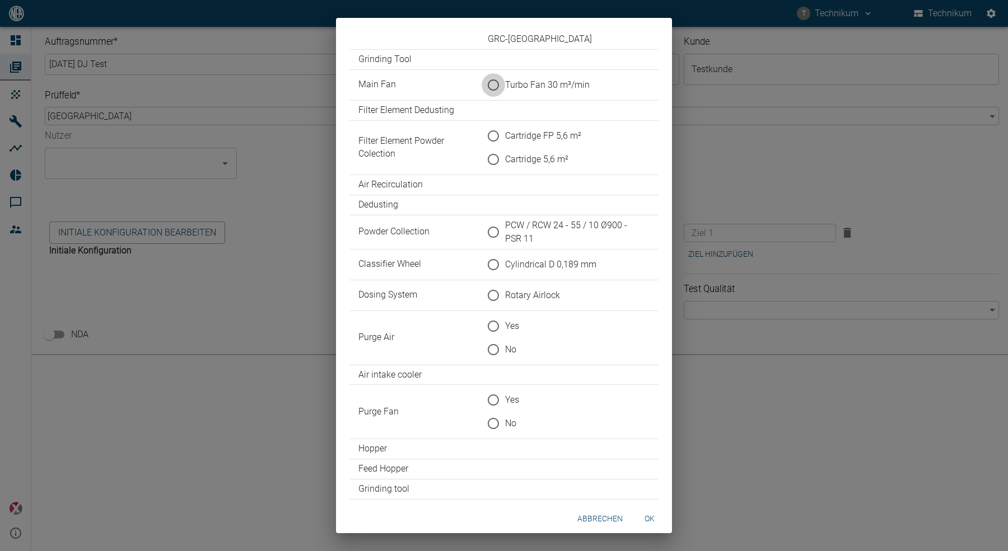
click at [494, 89] on input "Turbo Fan 30 m³/min" at bounding box center [493, 85] width 24 height 24
radio input "true"
click at [493, 136] on input "Cartridge FP 5,6 m²" at bounding box center [493, 136] width 24 height 24
radio input "true"
click at [497, 231] on input "PCW / RCW 24 - 55 / 10 Ø900 - PSR 11" at bounding box center [493, 233] width 24 height 24
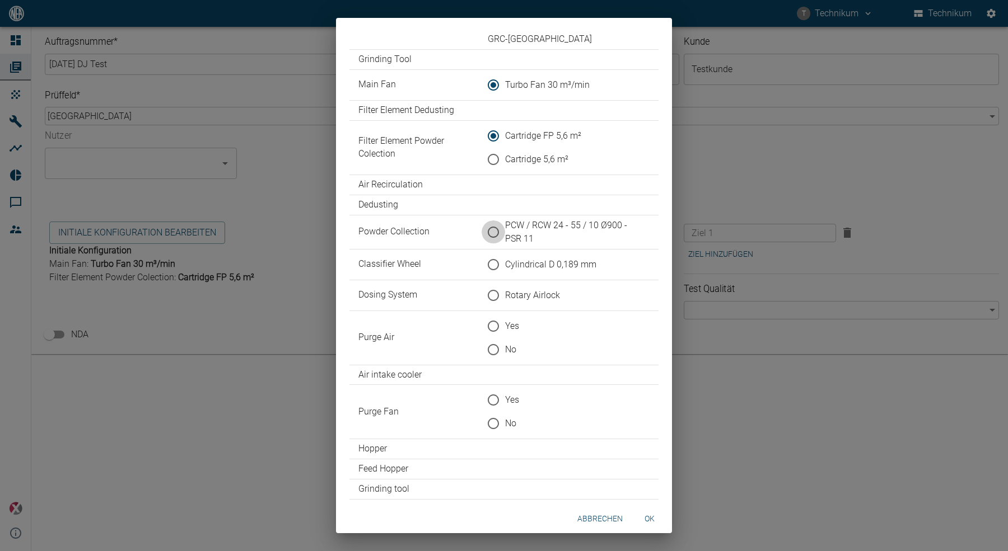
radio input "true"
click at [496, 294] on input "Rotary Airlock" at bounding box center [493, 296] width 24 height 24
radio input "true"
click at [495, 351] on input "No" at bounding box center [493, 350] width 24 height 24
radio input "true"
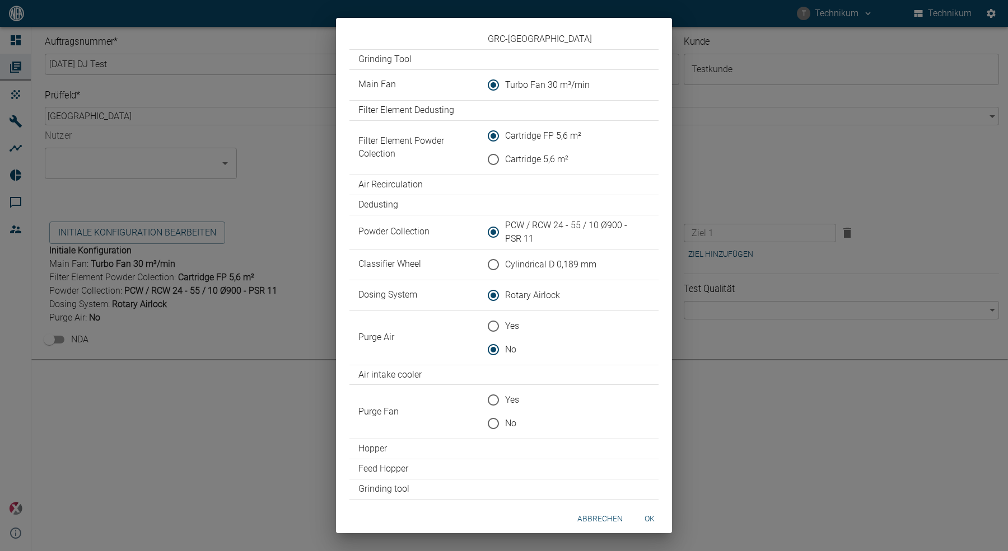
click at [493, 427] on input "No" at bounding box center [493, 424] width 24 height 24
radio input "true"
click at [652, 518] on button "ok" at bounding box center [649, 519] width 36 height 21
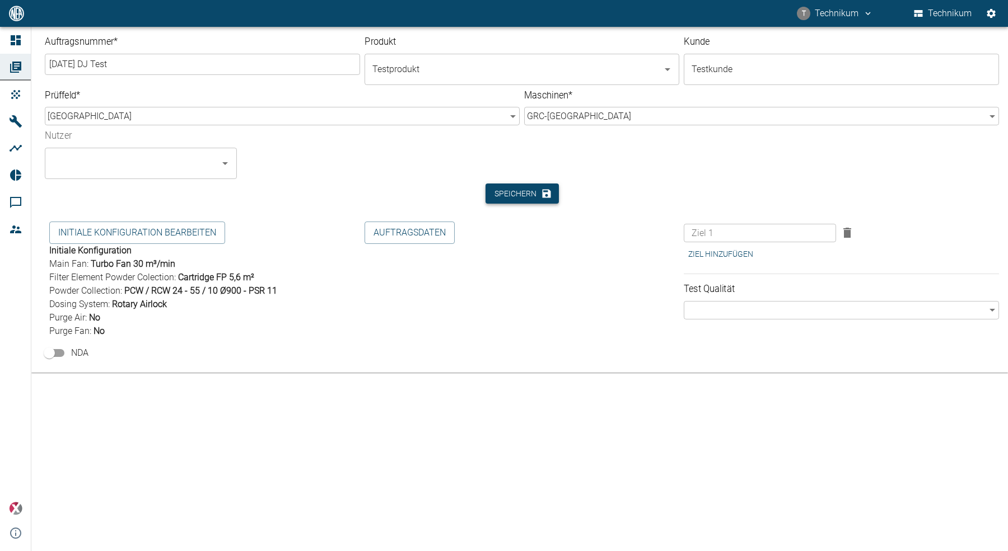
click at [522, 192] on button "Speichern" at bounding box center [521, 194] width 73 height 21
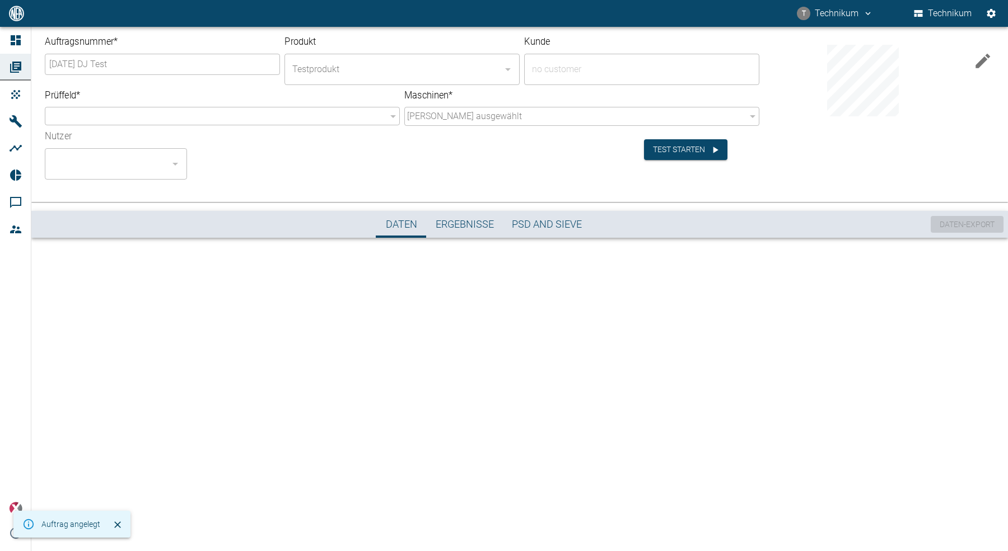
click at [337, 298] on div "Auftragsnummer * 2025-08-29 DJ Test ​ Produkt Testprodukt ​ Kunde ​ Prüffeld * …" at bounding box center [504, 289] width 1008 height 525
click at [392, 331] on div "Auftragsnummer * [DATE] DJ Test ​ Produkt Testprodukt ​ Kunde ​ Prüffeld * ​ ​ …" at bounding box center [504, 289] width 1008 height 525
click at [693, 148] on button "Test starten" at bounding box center [685, 149] width 83 height 21
click at [424, 165] on div "Nutzer ​" at bounding box center [337, 150] width 603 height 58
click at [385, 163] on div "Nutzer ​" at bounding box center [337, 150] width 603 height 58
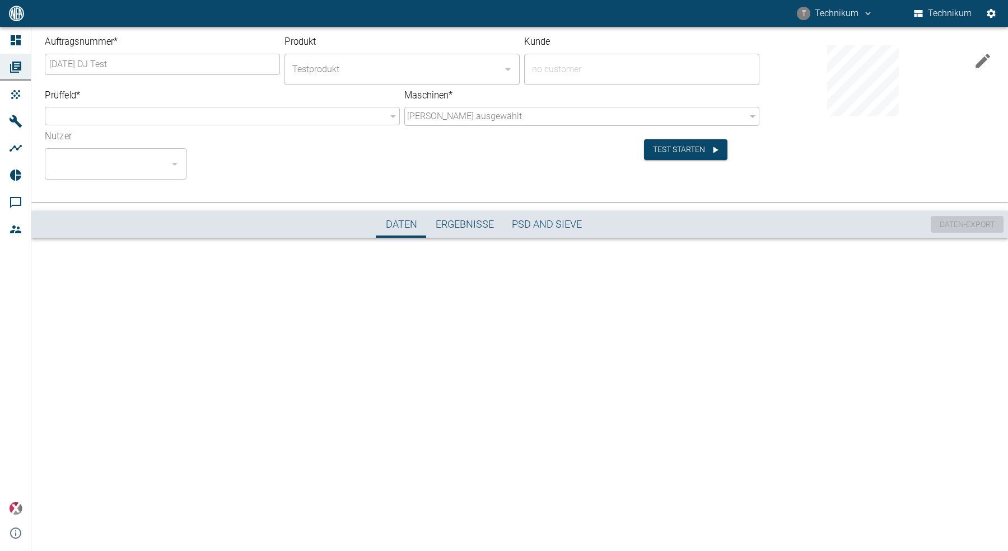
click at [385, 163] on div "Nutzer ​" at bounding box center [337, 150] width 603 height 58
click at [543, 355] on div "Auftragsnummer * [DATE] DJ Test ​ Produkt Testprodukt ​ Kunde ​ Prüffeld * ​ ​ …" at bounding box center [504, 289] width 1008 height 525
click at [542, 354] on div "Auftragsnummer * [DATE] DJ Test ​ Produkt Testprodukt ​ Kunde ​ Prüffeld * ​ ​ …" at bounding box center [504, 289] width 1008 height 525
click at [673, 151] on button "Test starten" at bounding box center [685, 149] width 83 height 21
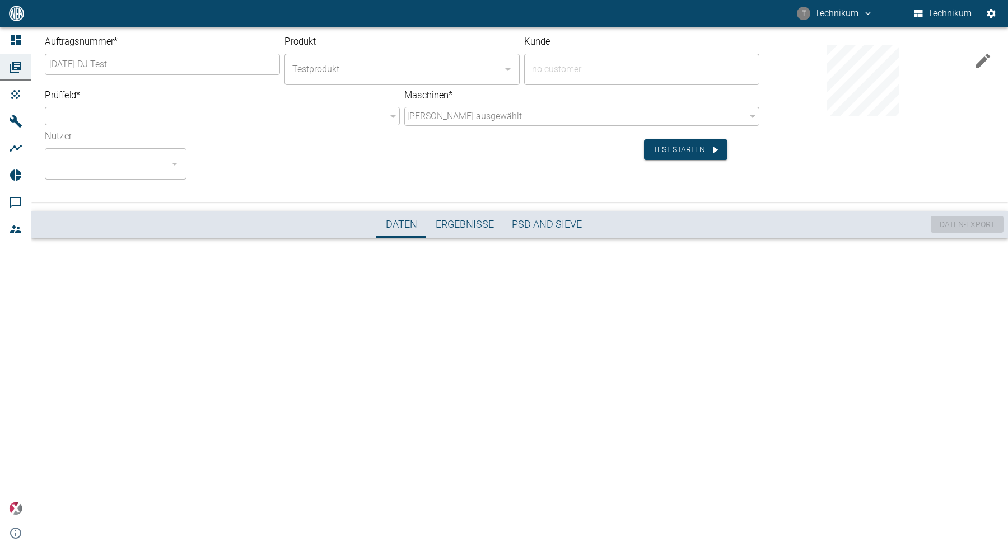
click at [507, 157] on div "Nutzer ​" at bounding box center [337, 150] width 603 height 58
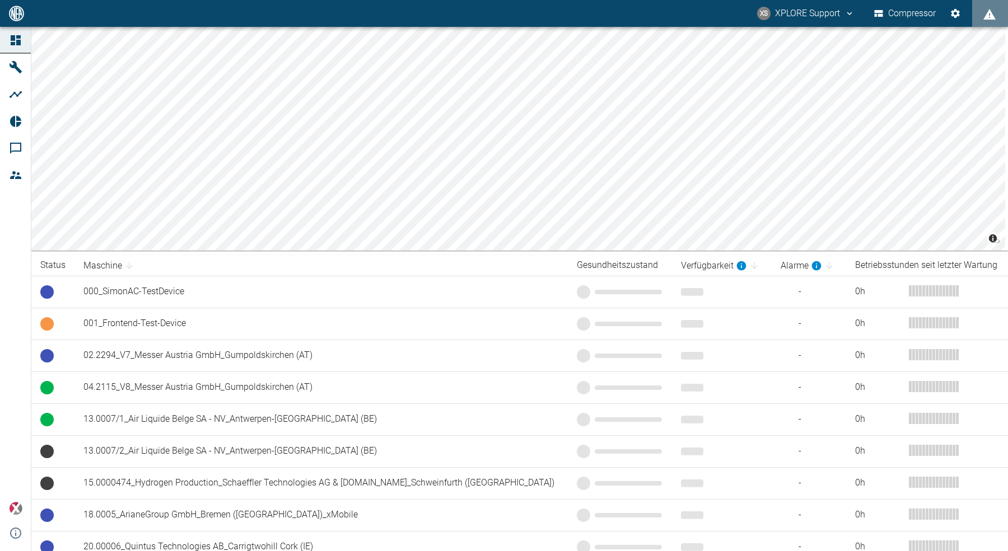
click at [902, 11] on button "Compressor" at bounding box center [905, 13] width 67 height 20
click at [821, 15] on button "XS XPLORE Support" at bounding box center [805, 13] width 101 height 20
click at [811, 45] on span "Ausloggen" at bounding box center [827, 44] width 42 height 13
